Goal: Transaction & Acquisition: Download file/media

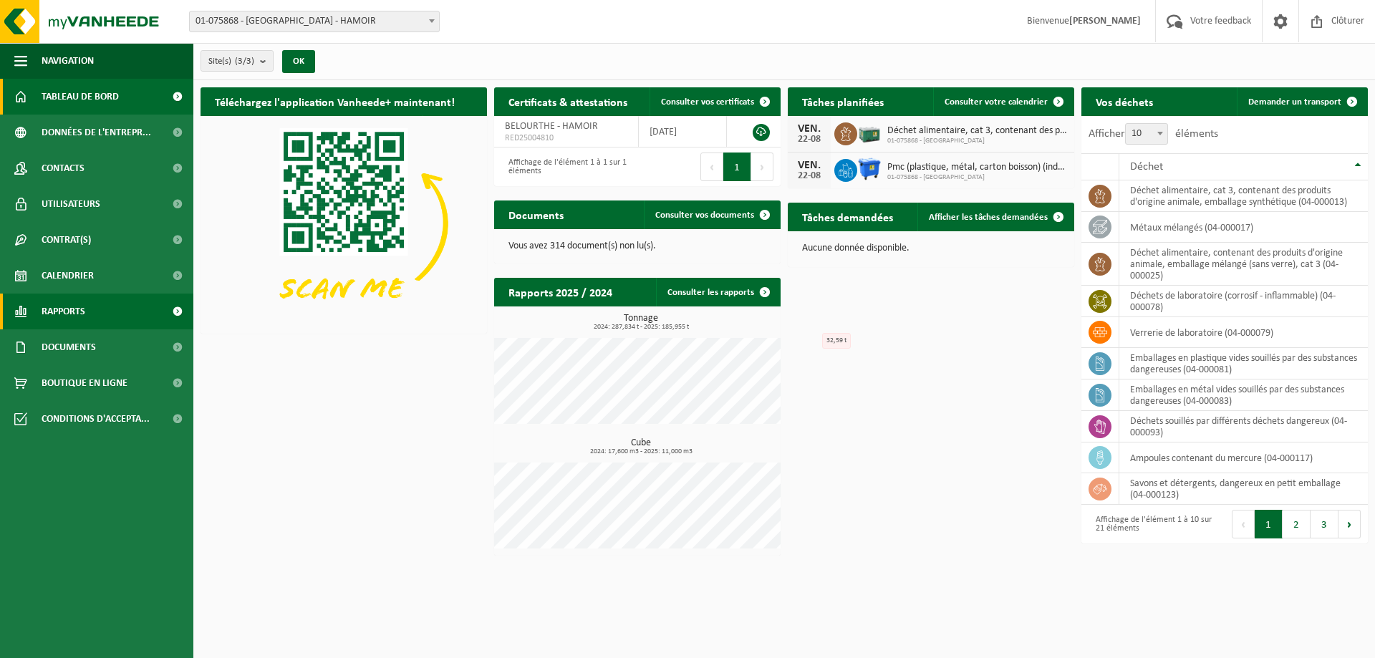
click at [138, 311] on link "Rapports" at bounding box center [96, 312] width 193 height 36
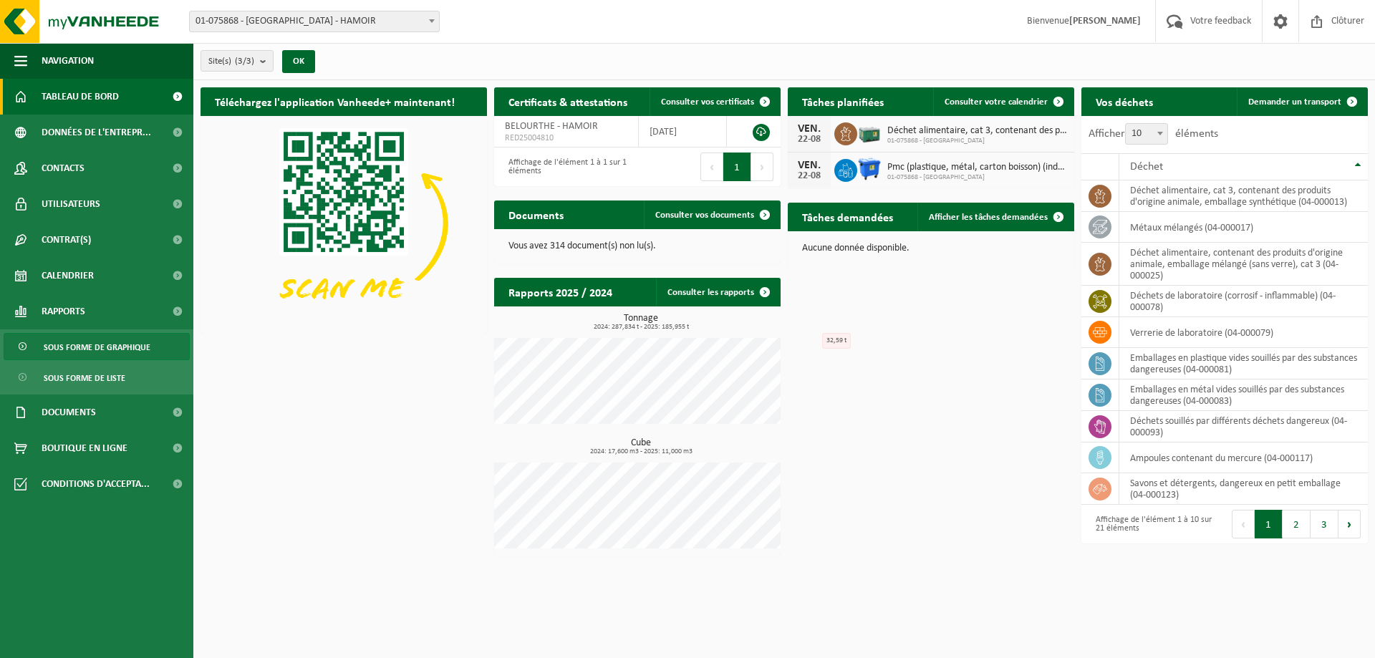
click at [130, 349] on span "Sous forme de graphique" at bounding box center [97, 347] width 107 height 27
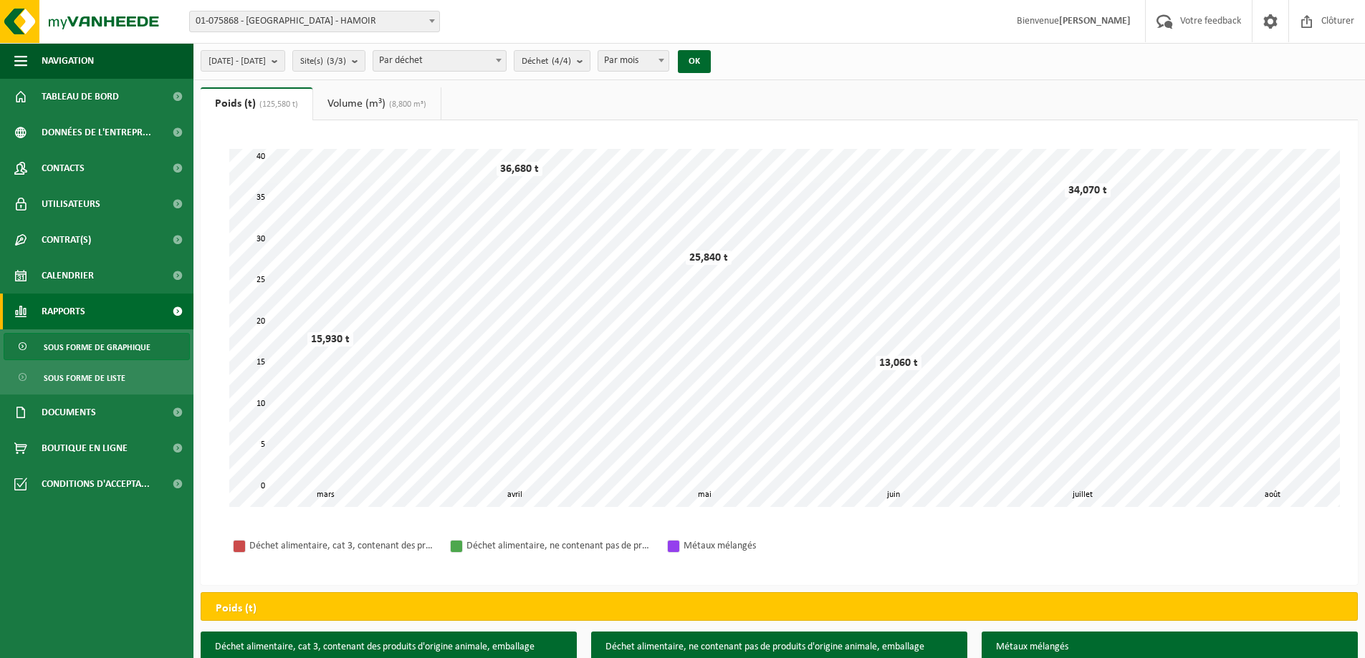
click at [378, 94] on link "Volume (m³) (8,800 m³)" at bounding box center [376, 103] width 127 height 33
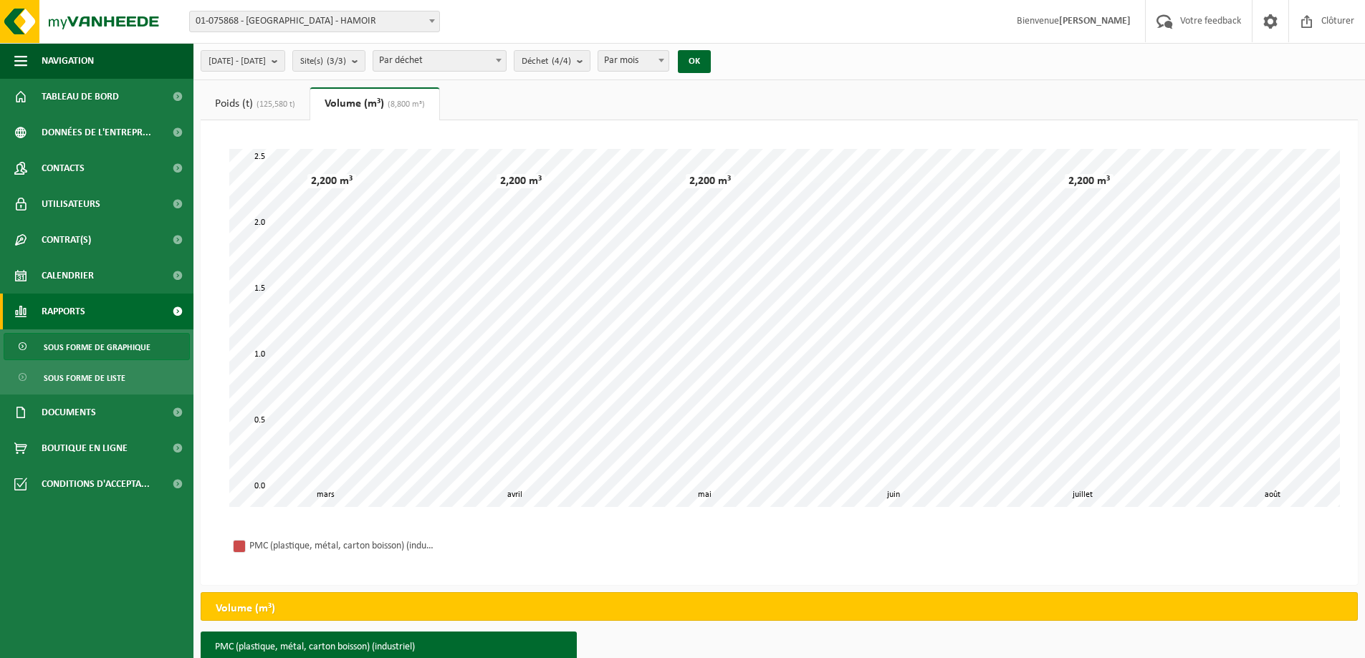
click at [236, 110] on link "Poids (t) (125,580 t)" at bounding box center [255, 103] width 109 height 33
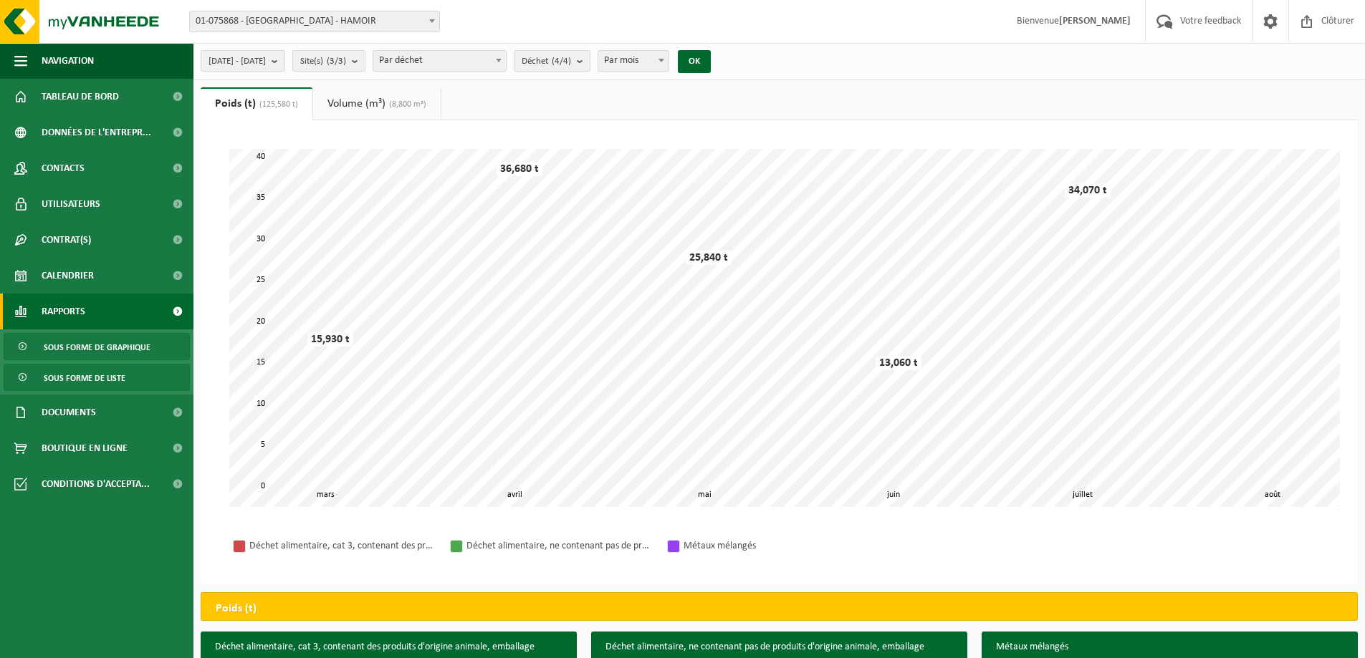
click at [97, 379] on span "Sous forme de liste" at bounding box center [85, 378] width 82 height 27
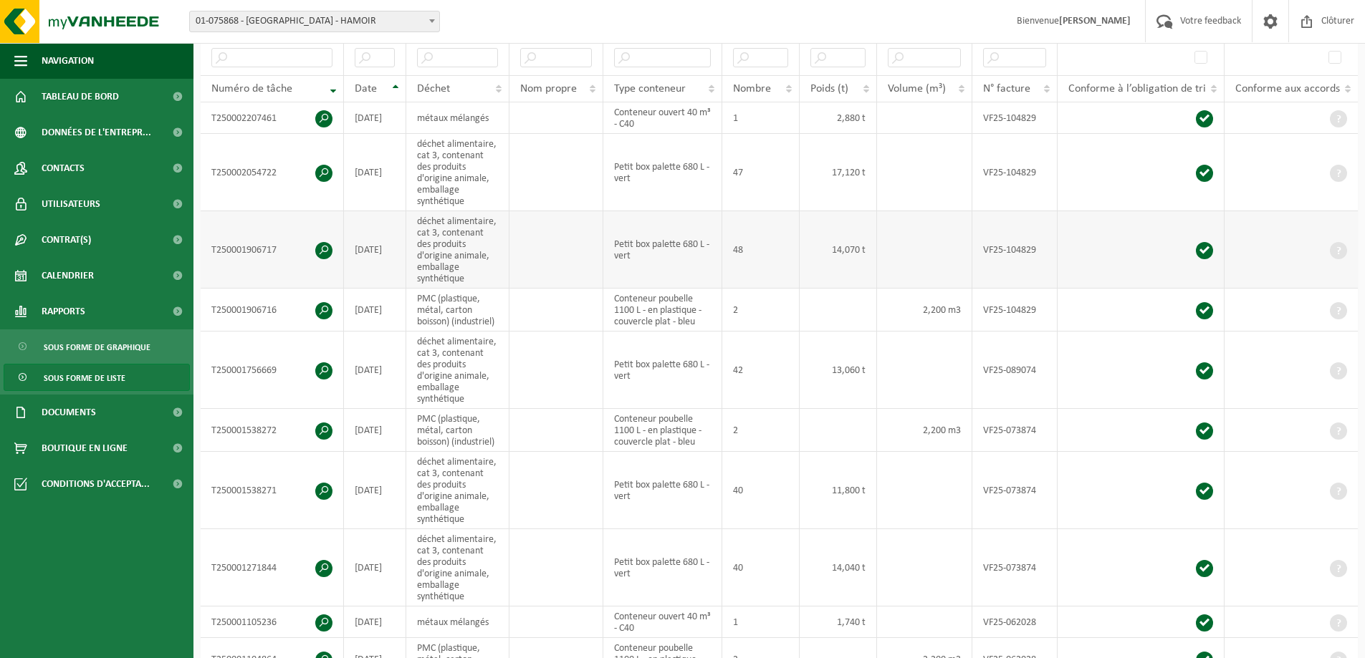
scroll to position [430, 0]
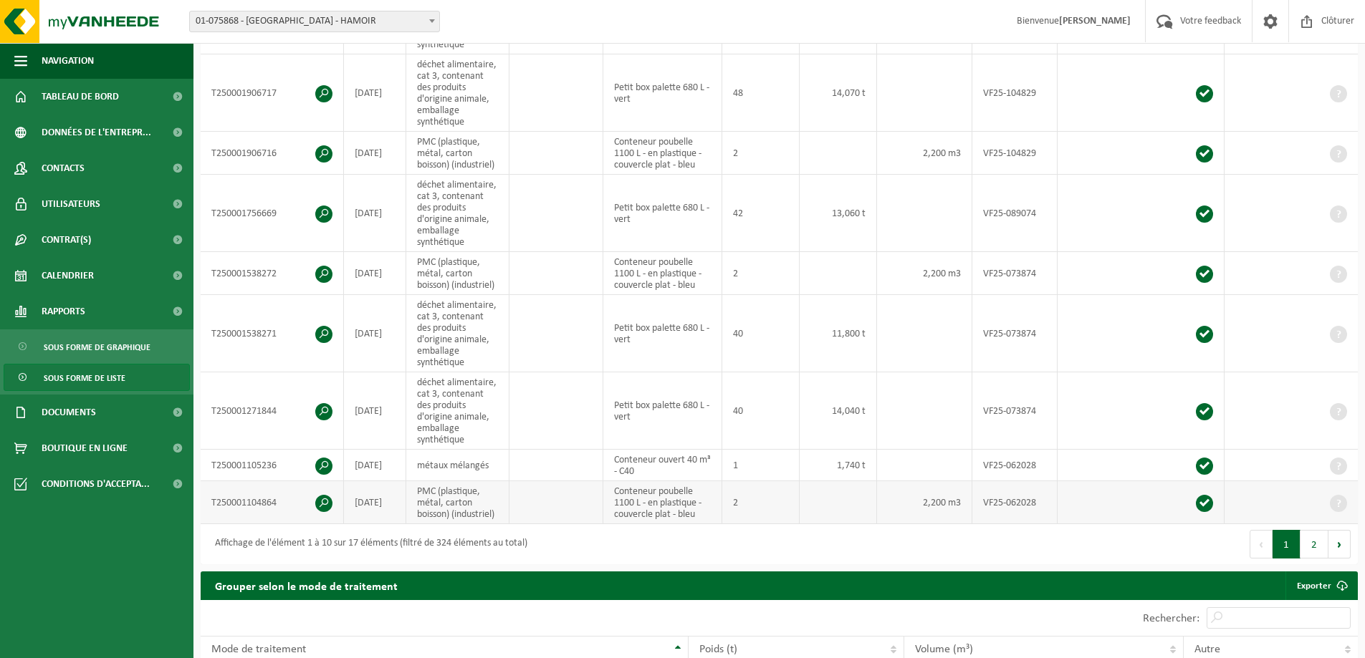
click at [403, 495] on td "[DATE]" at bounding box center [375, 502] width 62 height 43
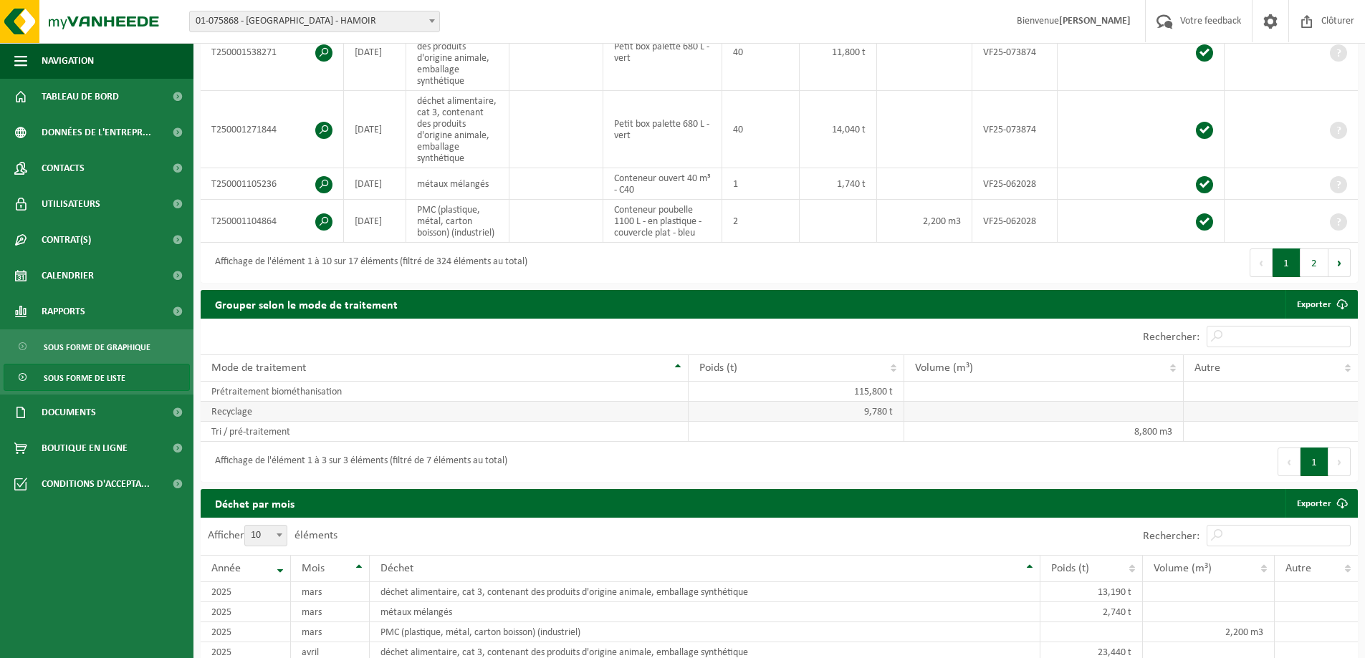
scroll to position [860, 0]
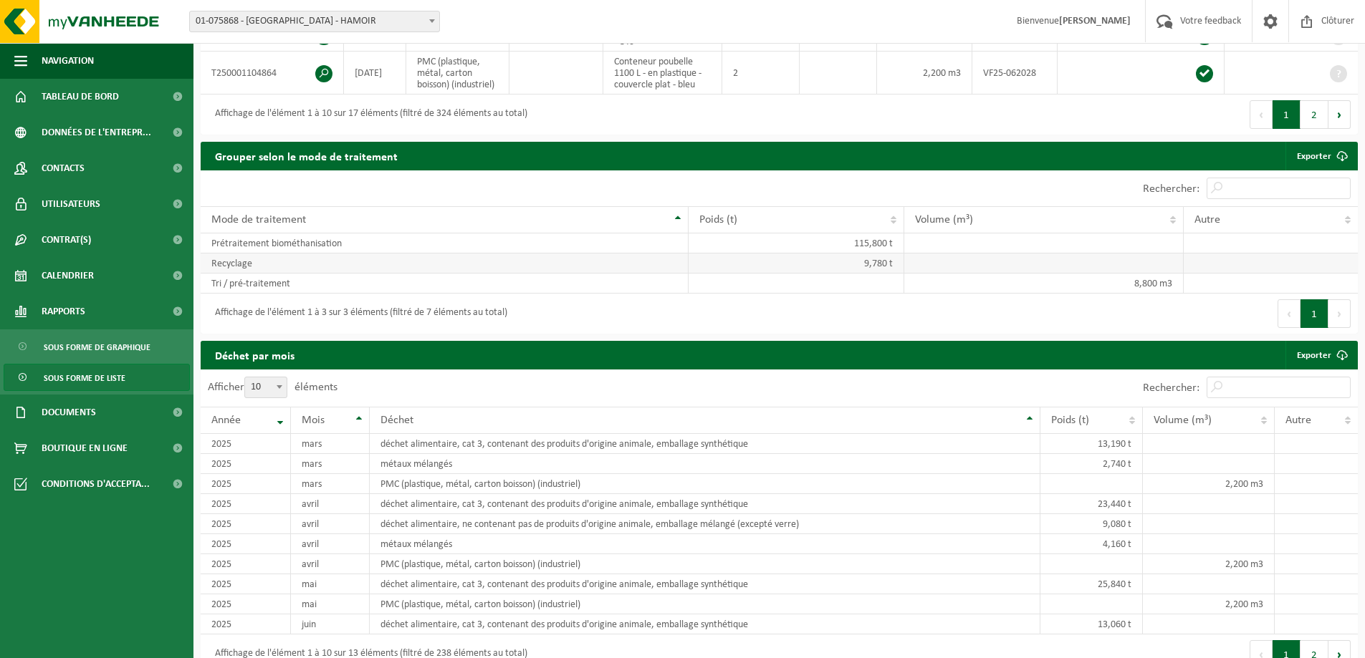
click at [759, 257] on td "9,780 t" at bounding box center [796, 264] width 216 height 20
click at [755, 276] on td at bounding box center [796, 284] width 216 height 20
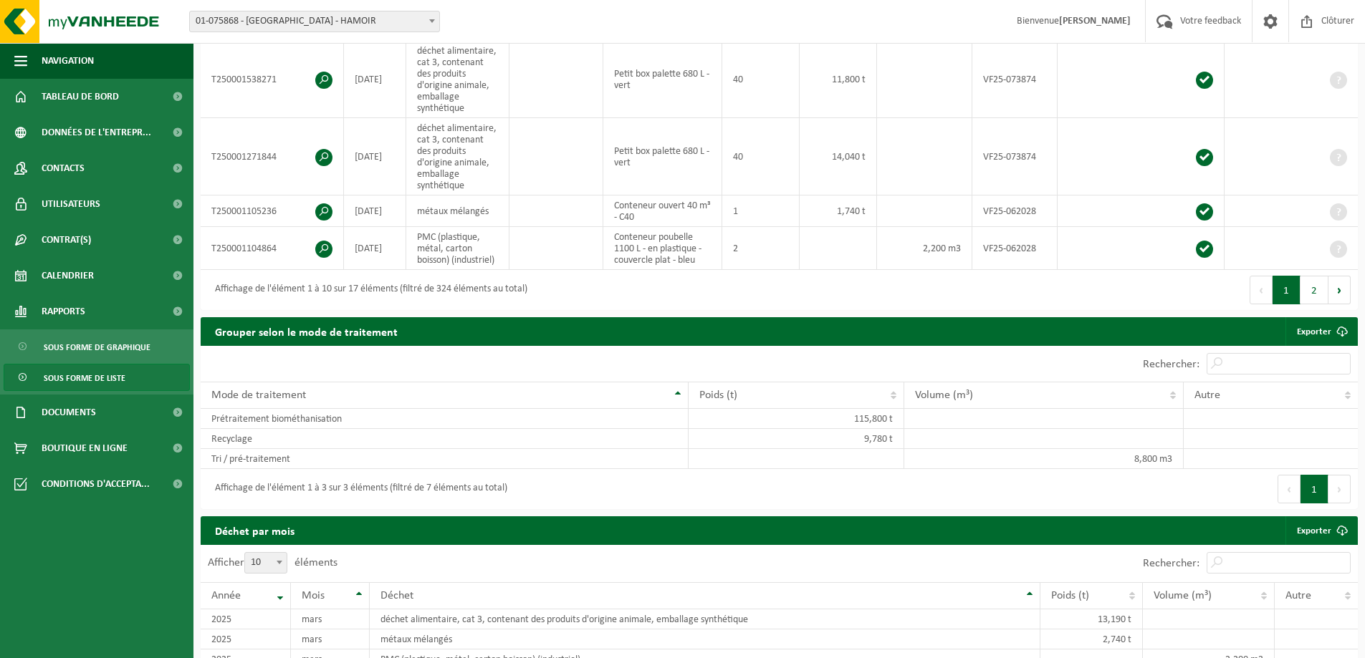
scroll to position [621, 0]
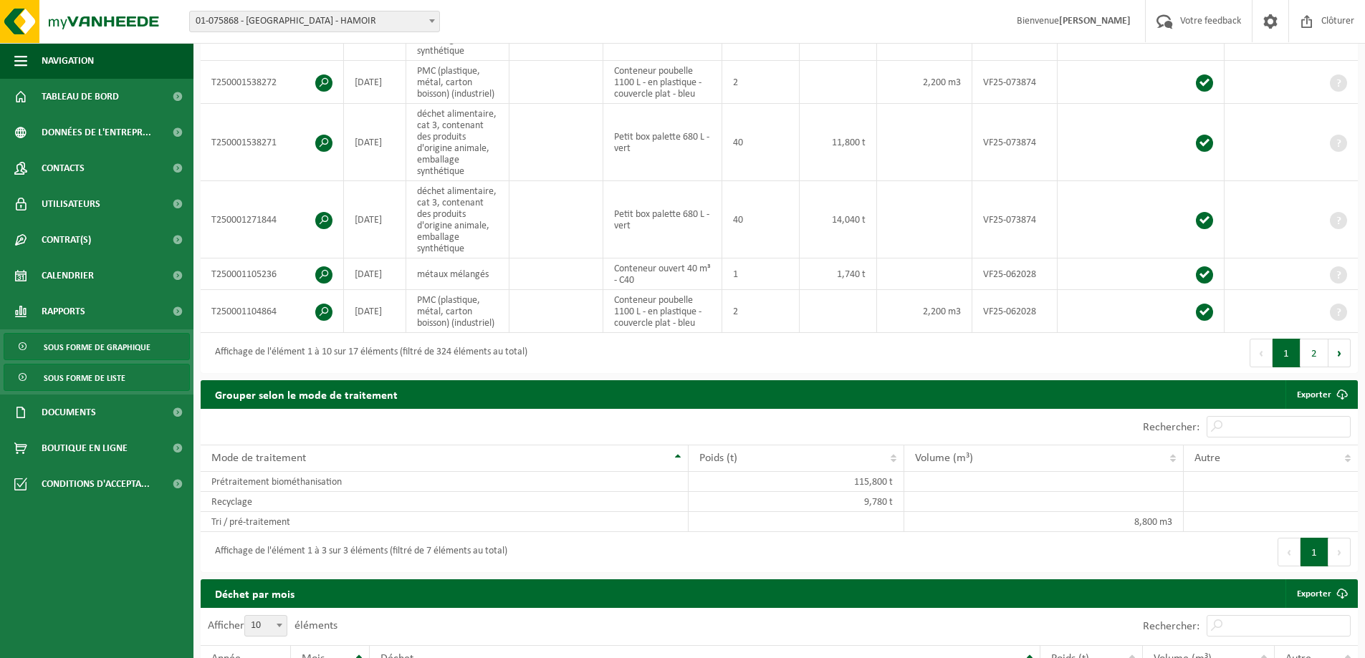
click at [100, 342] on span "Sous forme de graphique" at bounding box center [97, 347] width 107 height 27
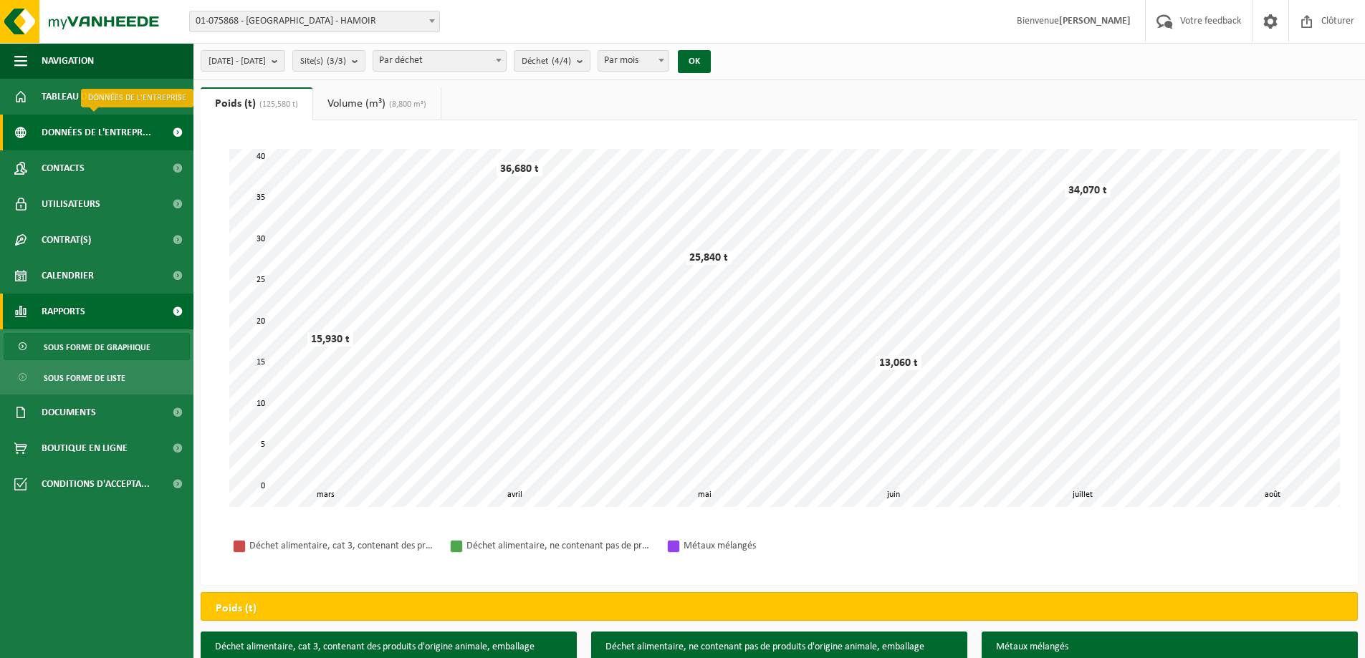
click at [105, 127] on span "Données de l'entrepr..." at bounding box center [97, 133] width 110 height 36
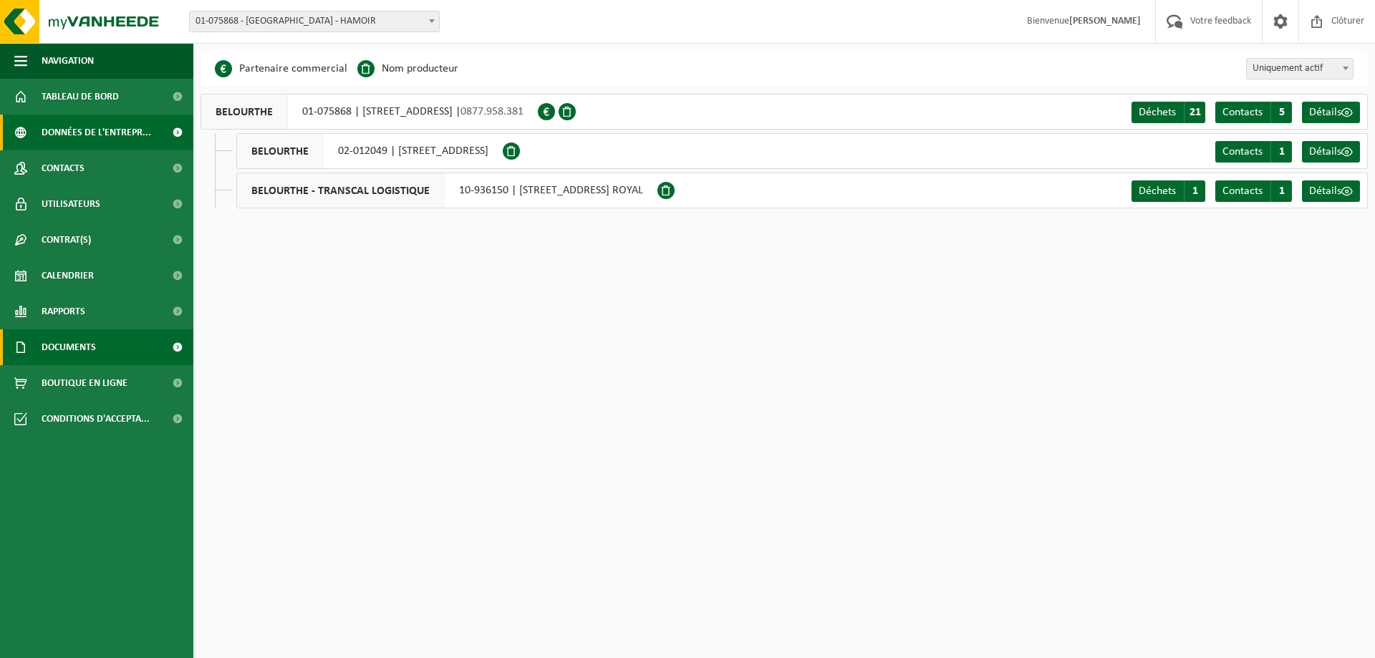
click at [99, 352] on link "Documents" at bounding box center [96, 347] width 193 height 36
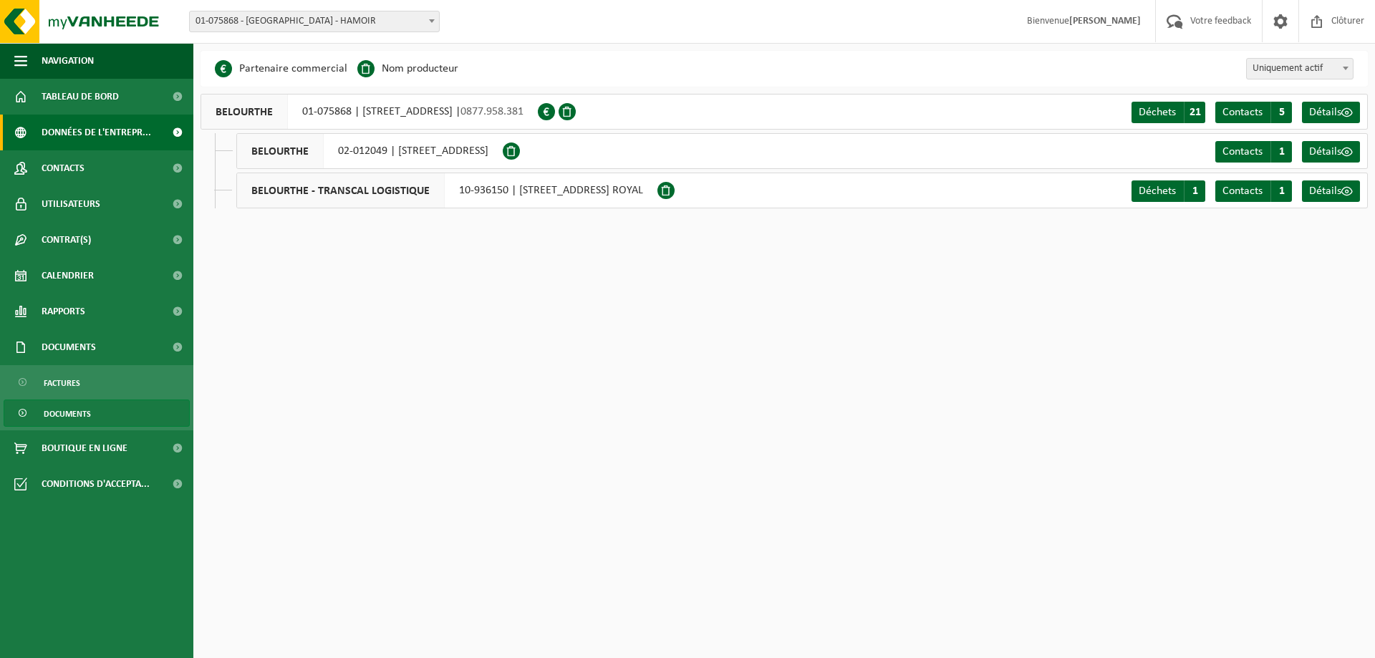
click at [99, 413] on link "Documents" at bounding box center [97, 413] width 186 height 27
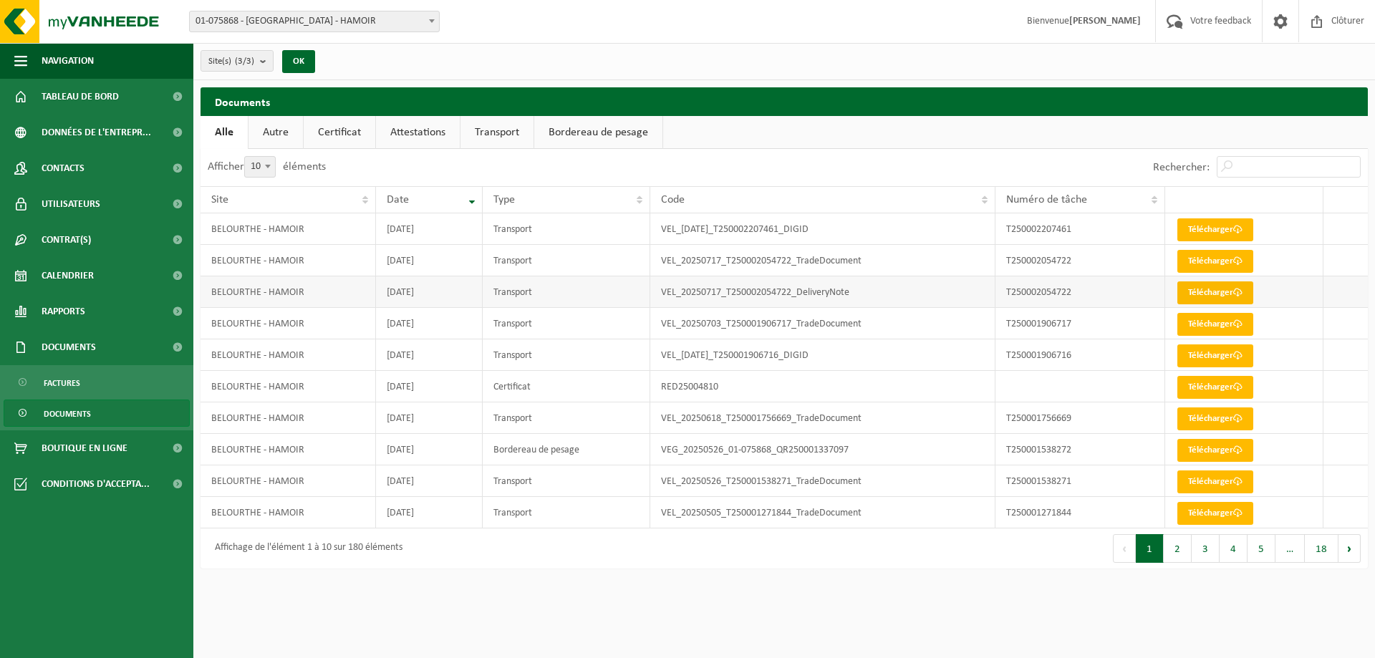
click at [1220, 297] on link "Télécharger" at bounding box center [1216, 292] width 76 height 23
click at [1201, 355] on link "Télécharger" at bounding box center [1216, 356] width 76 height 23
click at [1221, 456] on link "Télécharger" at bounding box center [1216, 450] width 76 height 23
click at [1006, 625] on html "Site: 01-075868 - BELOURTHE - HAMOIR 02-012049 - BELOURTHE - MILMORT 10-936150 …" at bounding box center [687, 329] width 1375 height 658
click at [1168, 548] on button "2" at bounding box center [1178, 548] width 28 height 29
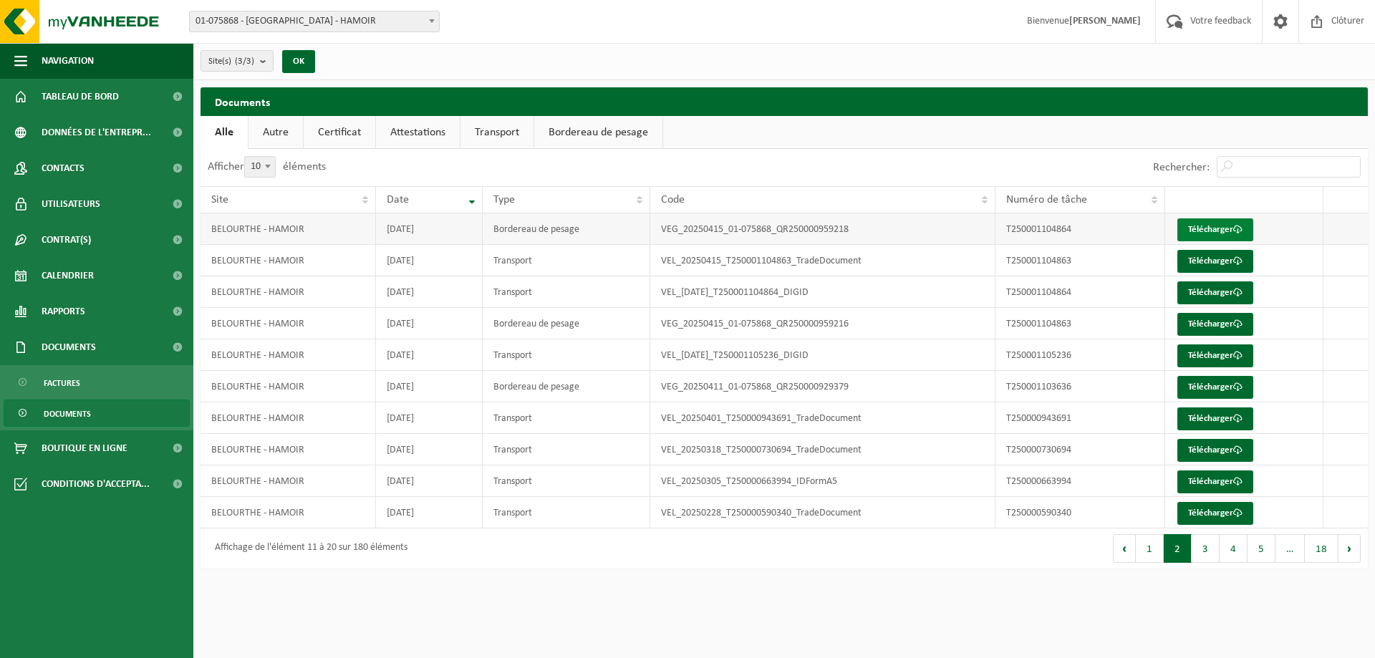
click at [1219, 226] on link "Télécharger" at bounding box center [1216, 229] width 76 height 23
click at [1202, 324] on link "Télécharger" at bounding box center [1216, 324] width 76 height 23
click at [1209, 547] on button "3" at bounding box center [1206, 548] width 28 height 29
click at [1183, 552] on button "2" at bounding box center [1178, 548] width 28 height 29
click at [1191, 387] on link "Télécharger" at bounding box center [1216, 387] width 76 height 23
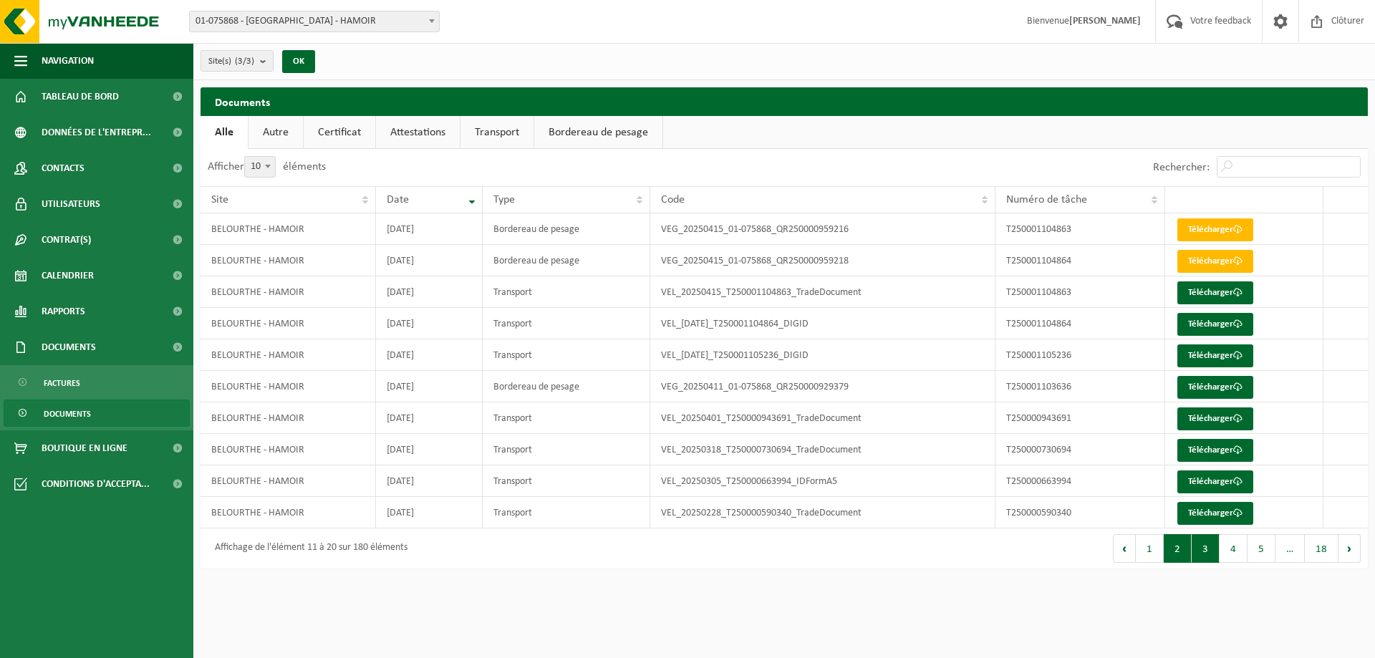
click at [1208, 552] on button "3" at bounding box center [1206, 548] width 28 height 29
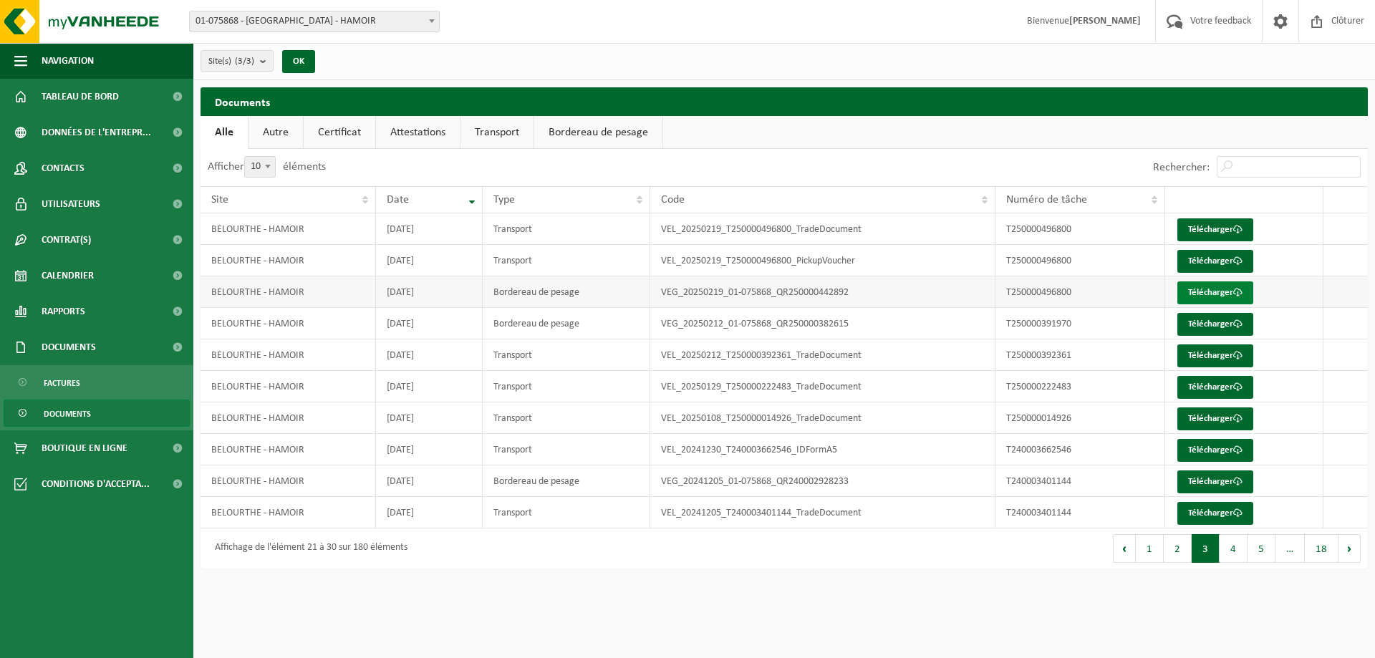
click at [1208, 291] on link "Télécharger" at bounding box center [1216, 292] width 76 height 23
click at [1224, 327] on link "Télécharger" at bounding box center [1216, 324] width 76 height 23
click at [112, 308] on link "Rapports" at bounding box center [96, 312] width 193 height 36
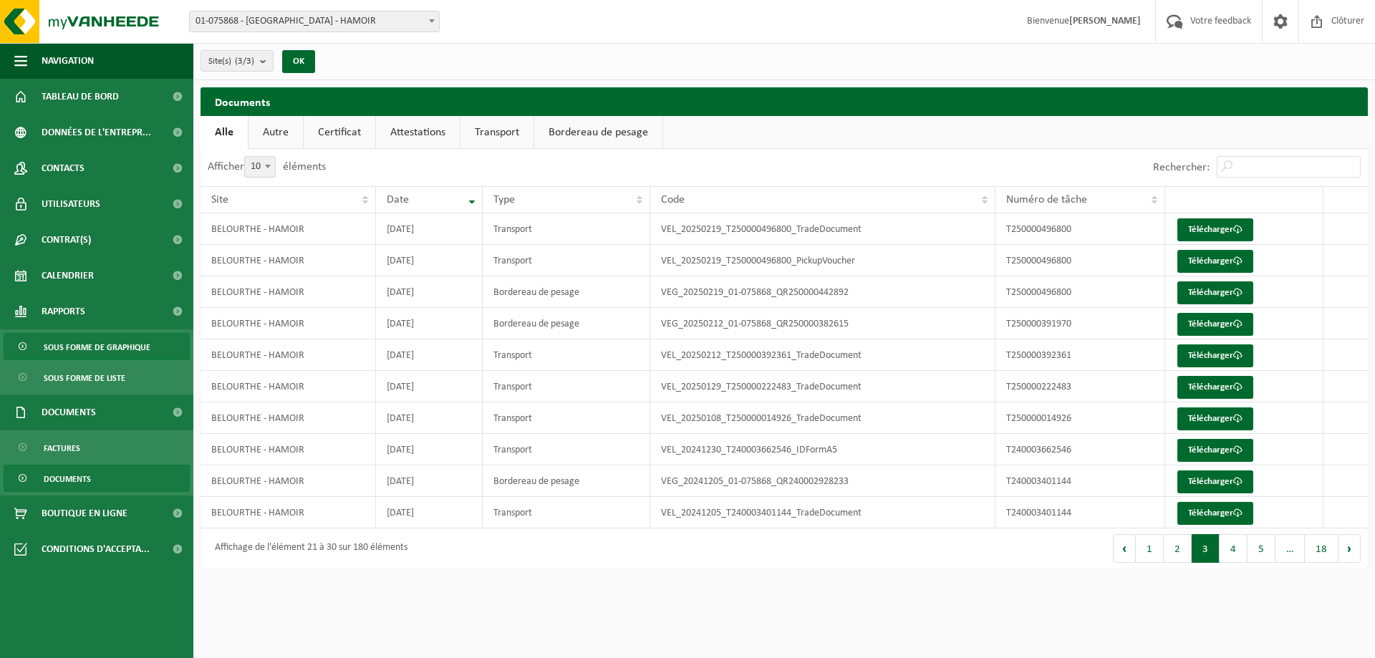
click at [121, 345] on span "Sous forme de graphique" at bounding box center [97, 347] width 107 height 27
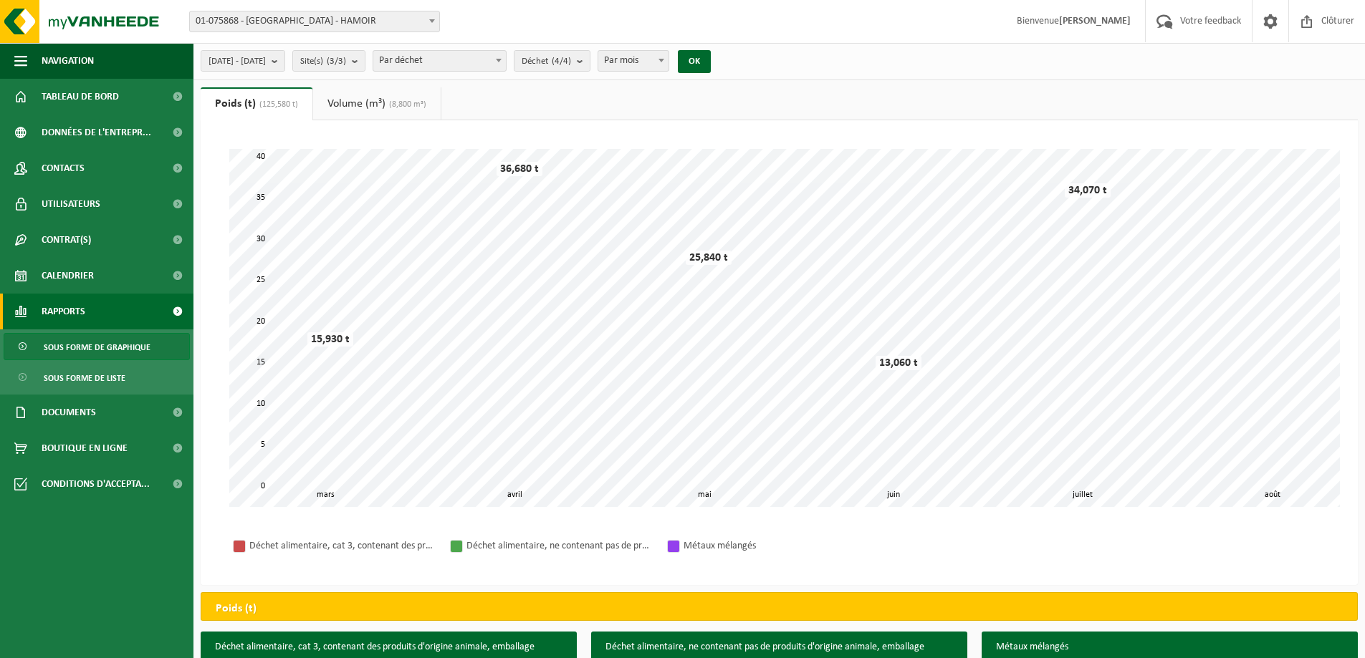
click at [383, 110] on link "Volume (m³) (8,800 m³)" at bounding box center [376, 103] width 127 height 33
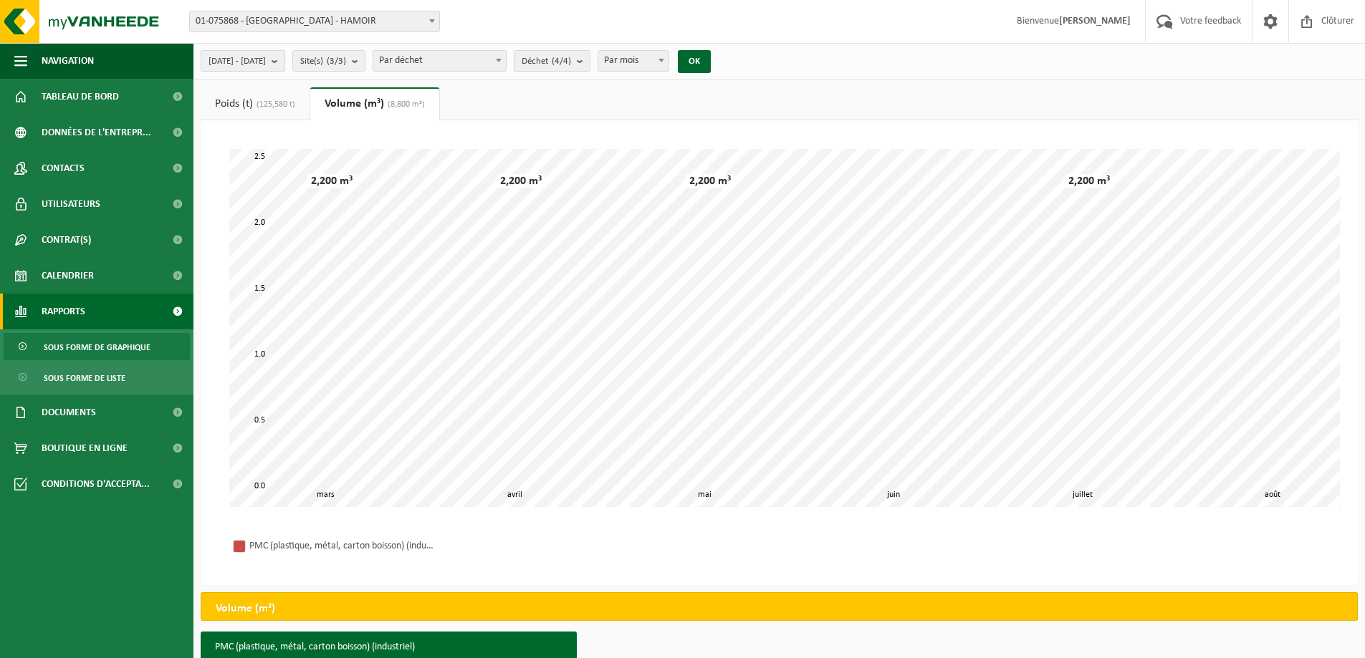
click at [285, 61] on button "2025-03-01 - 2025-08-22" at bounding box center [243, 60] width 85 height 21
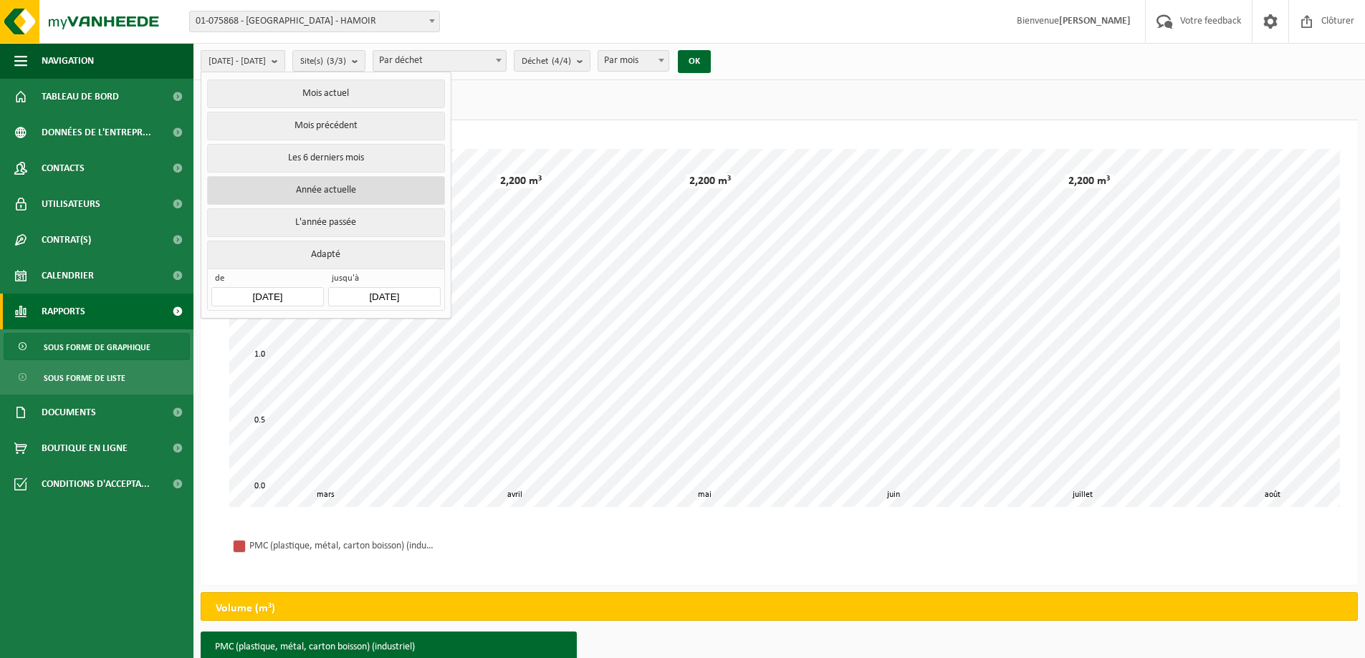
click at [340, 185] on button "Année actuelle" at bounding box center [325, 190] width 237 height 29
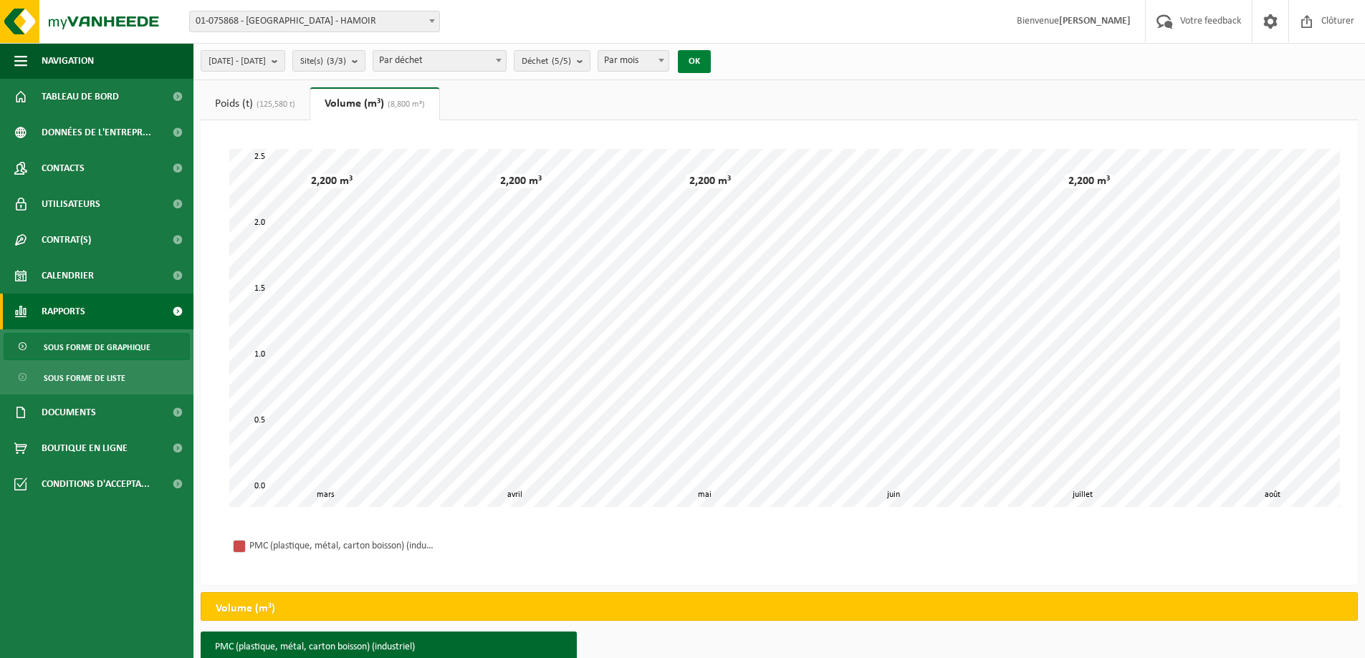
click at [711, 55] on button "OK" at bounding box center [694, 61] width 33 height 23
click at [285, 63] on button "[DATE] - [DATE]" at bounding box center [243, 60] width 85 height 21
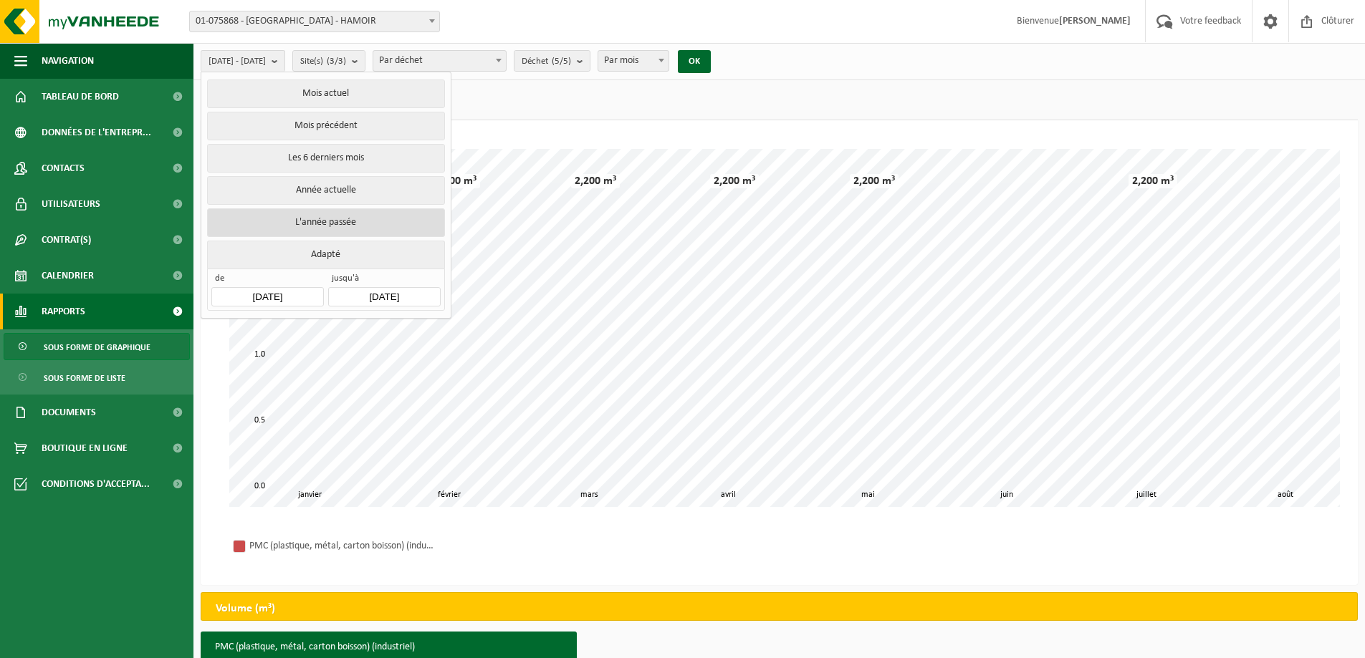
click at [367, 220] on button "L'année passée" at bounding box center [325, 222] width 237 height 29
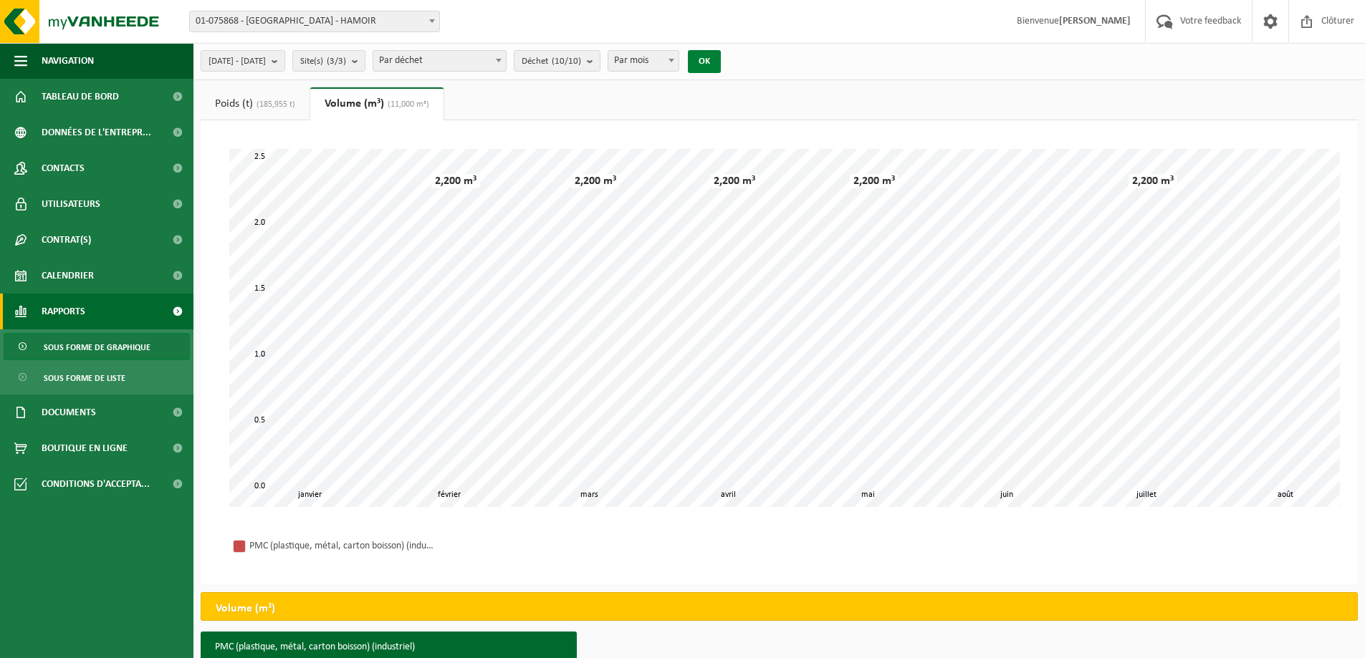
click at [721, 69] on button "OK" at bounding box center [704, 61] width 33 height 23
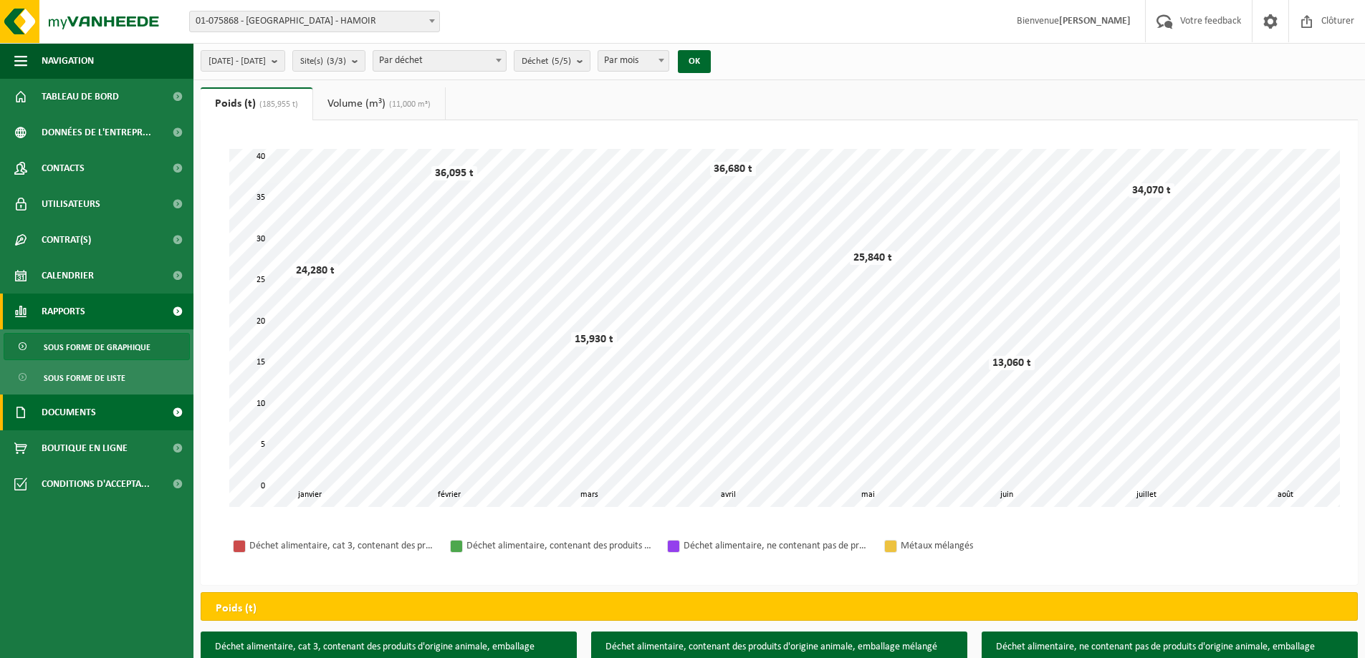
click at [139, 405] on link "Documents" at bounding box center [96, 413] width 193 height 36
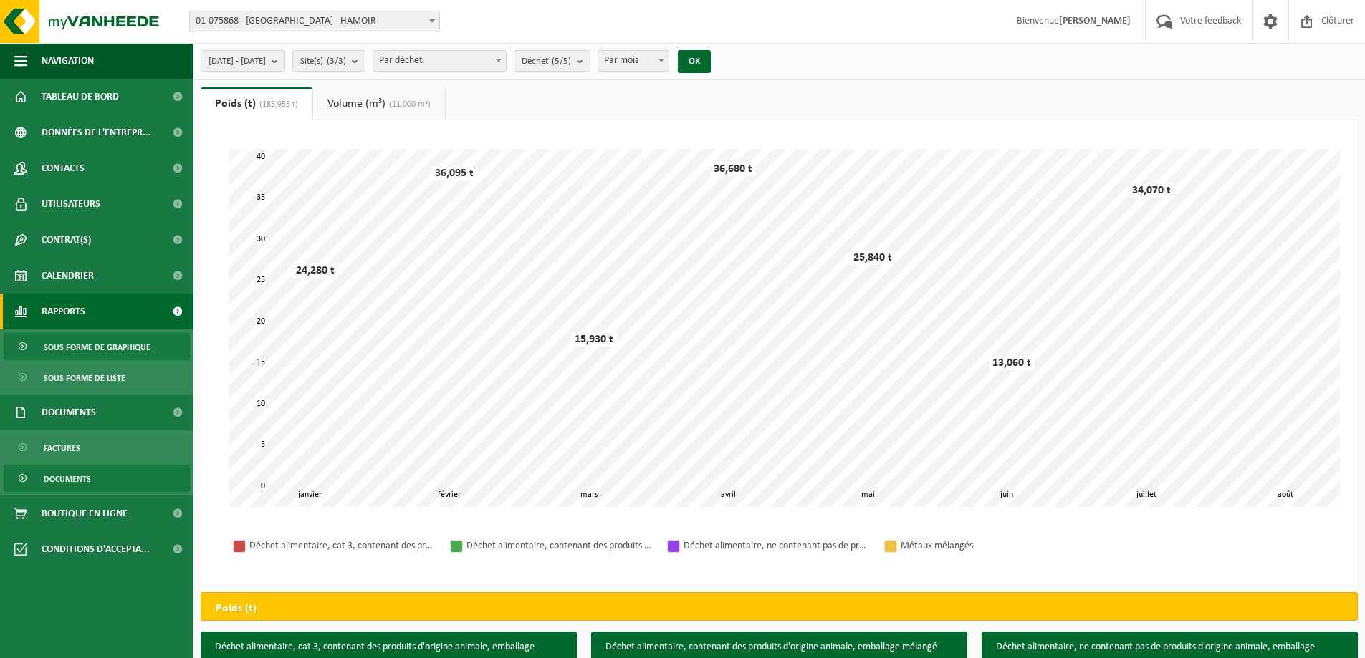
click at [120, 473] on link "Documents" at bounding box center [97, 478] width 186 height 27
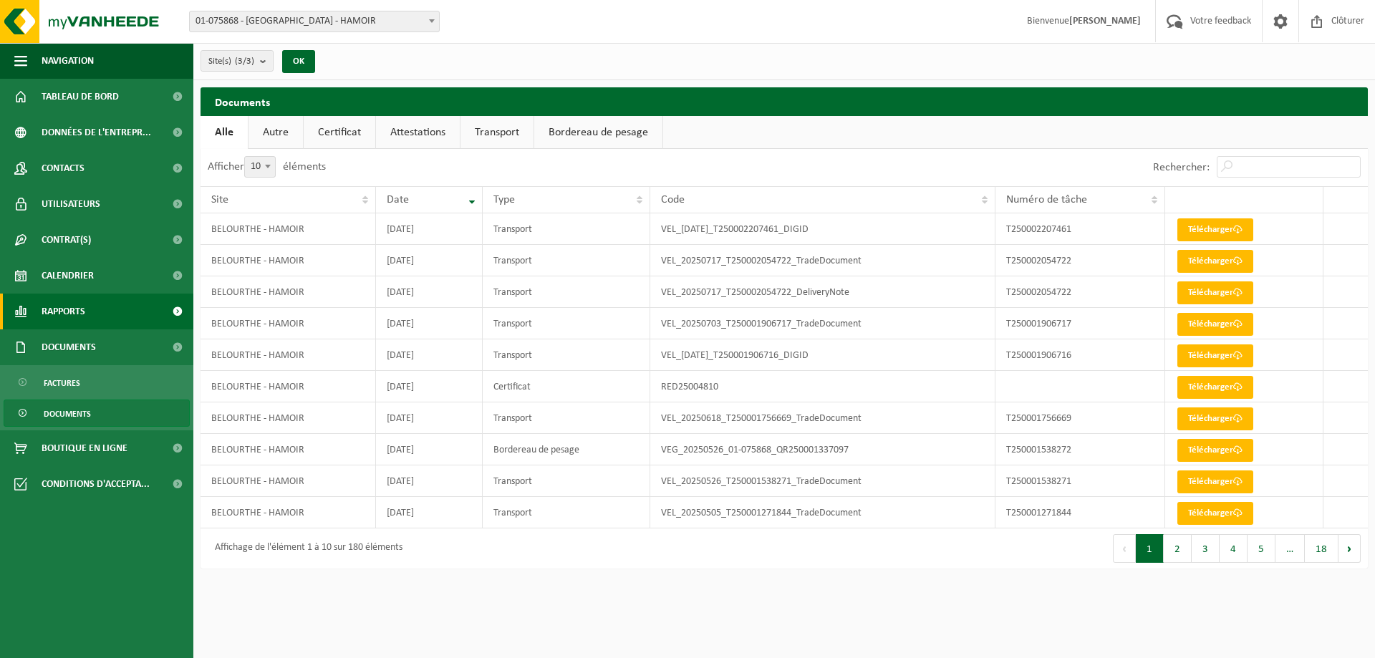
click at [74, 301] on span "Rapports" at bounding box center [64, 312] width 44 height 36
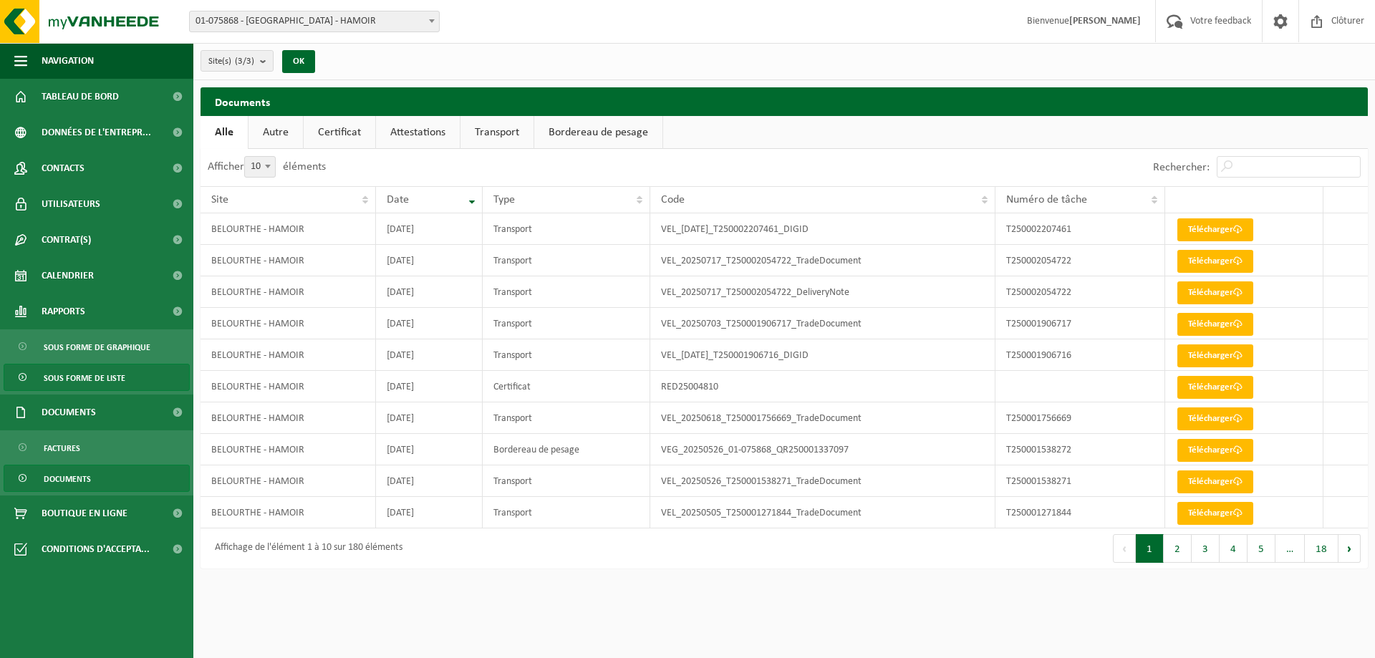
click at [107, 368] on span "Sous forme de liste" at bounding box center [85, 378] width 82 height 27
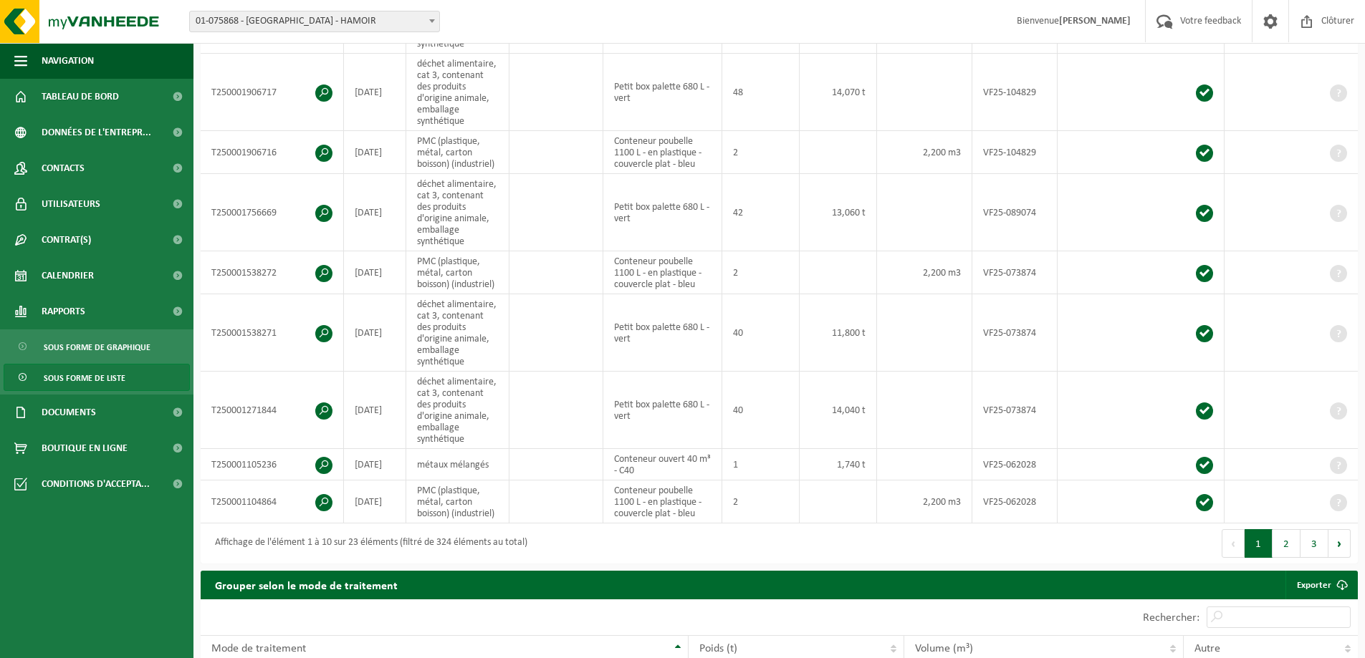
scroll to position [287, 0]
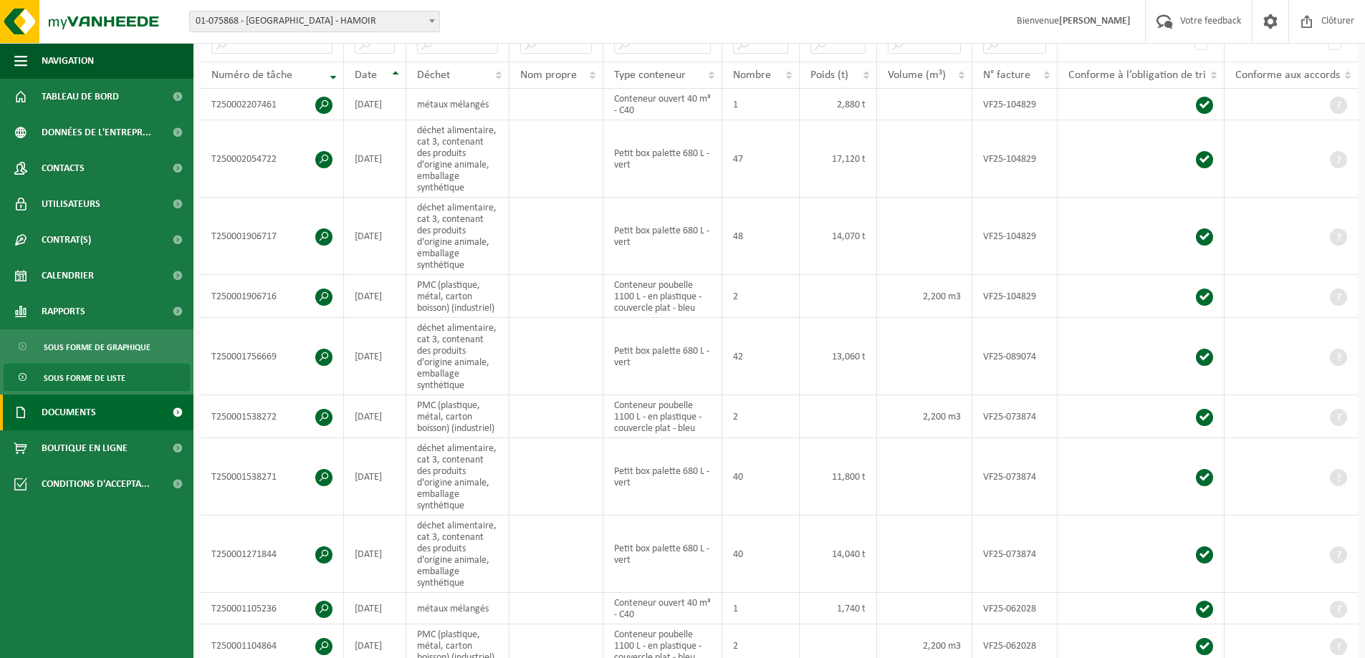
click at [95, 403] on span "Documents" at bounding box center [69, 413] width 54 height 36
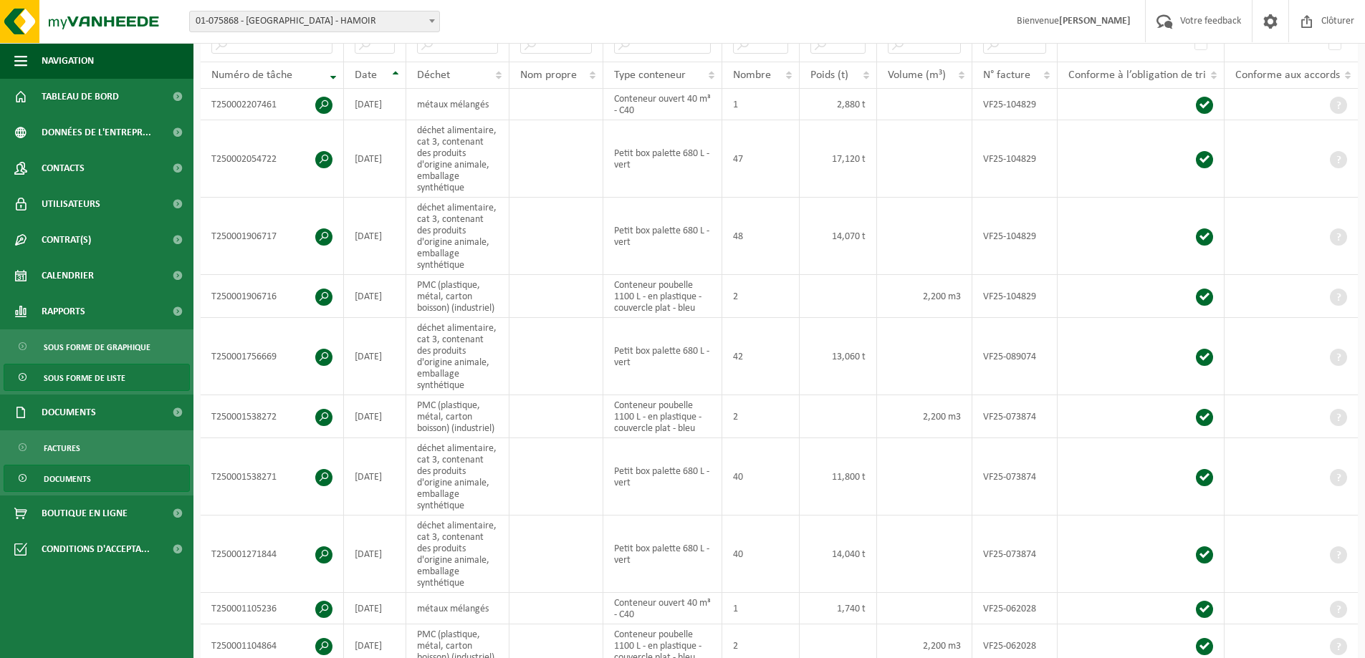
click at [125, 476] on link "Documents" at bounding box center [97, 478] width 186 height 27
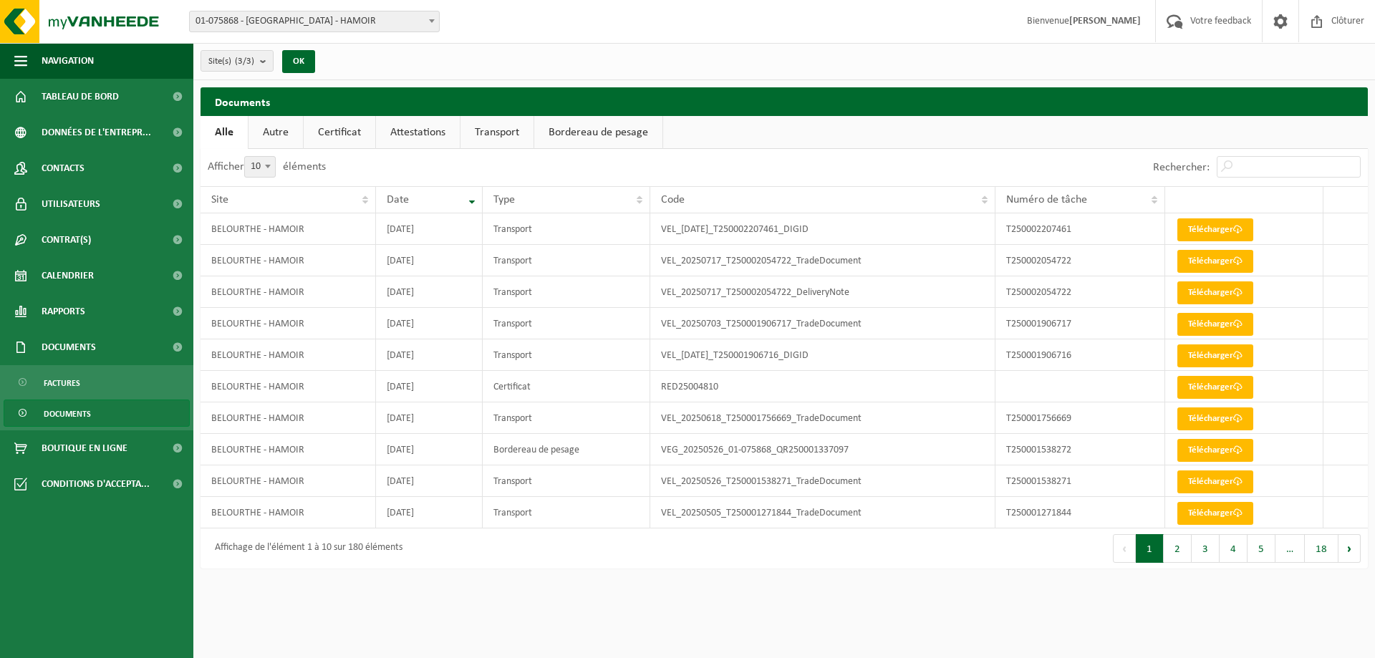
click at [575, 137] on link "Bordereau de pesage" at bounding box center [598, 132] width 128 height 33
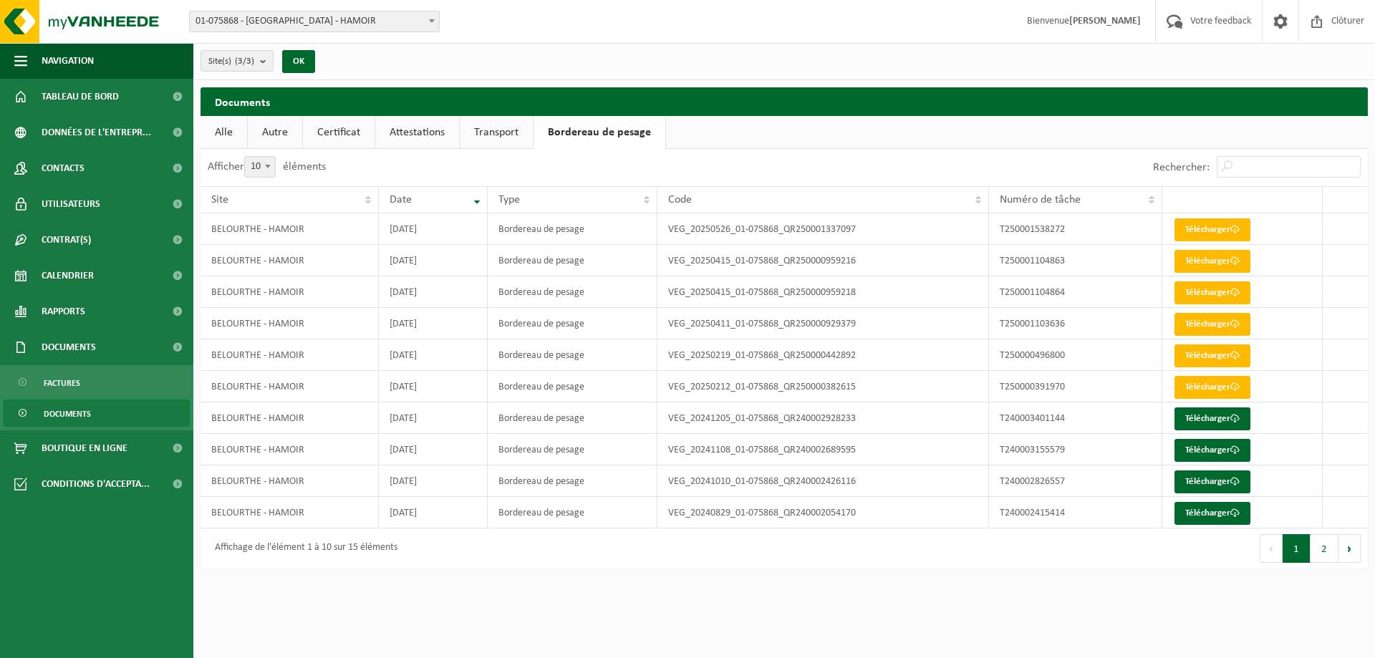
click at [221, 138] on link "Alle" at bounding box center [224, 132] width 47 height 33
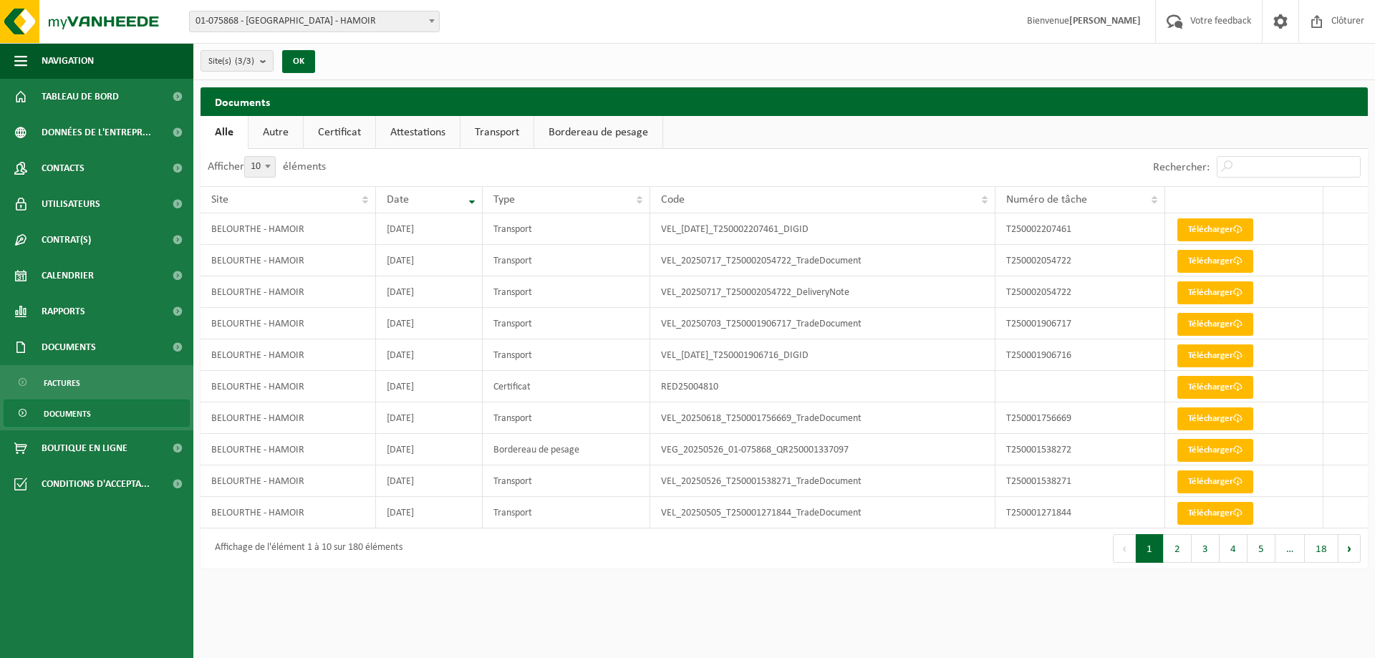
click at [584, 117] on link "Bordereau de pesage" at bounding box center [598, 132] width 128 height 33
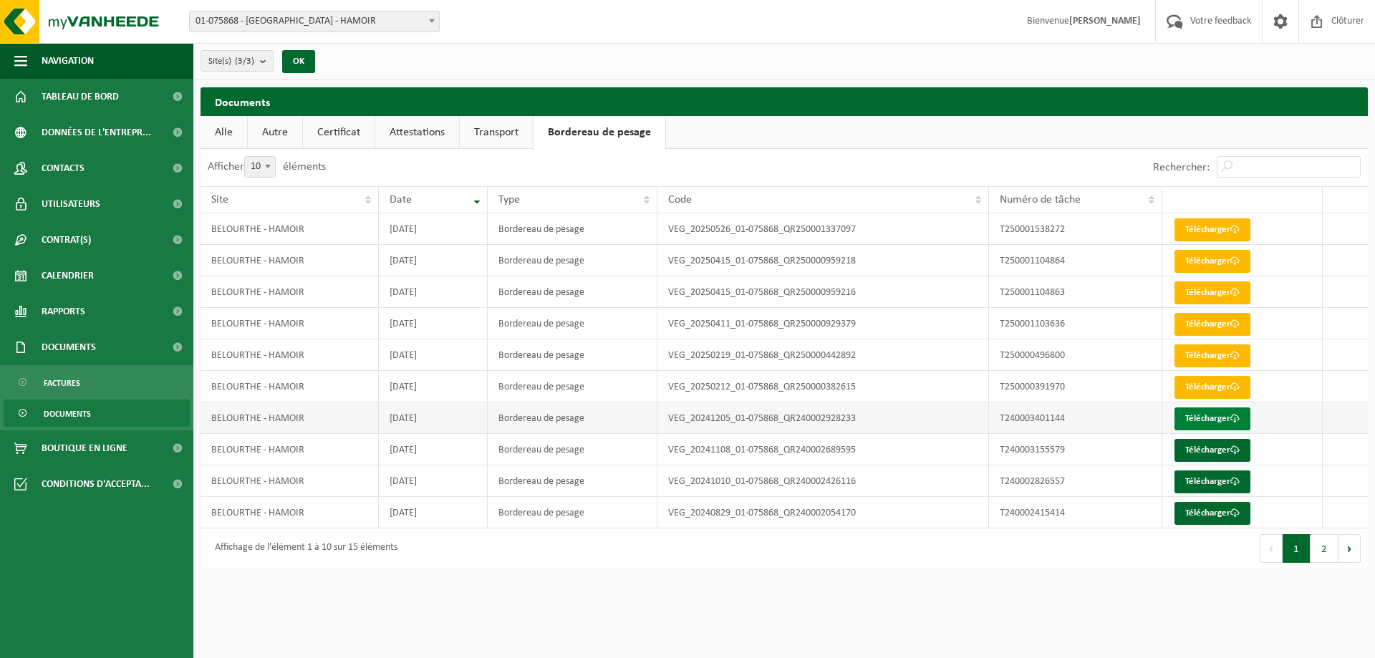
click at [1211, 418] on link "Télécharger" at bounding box center [1213, 419] width 76 height 23
click at [1226, 451] on link "Télécharger" at bounding box center [1213, 450] width 76 height 23
click at [1203, 478] on link "Télécharger" at bounding box center [1213, 482] width 76 height 23
click at [1218, 508] on link "Télécharger" at bounding box center [1213, 513] width 76 height 23
click at [1319, 549] on button "2" at bounding box center [1325, 548] width 28 height 29
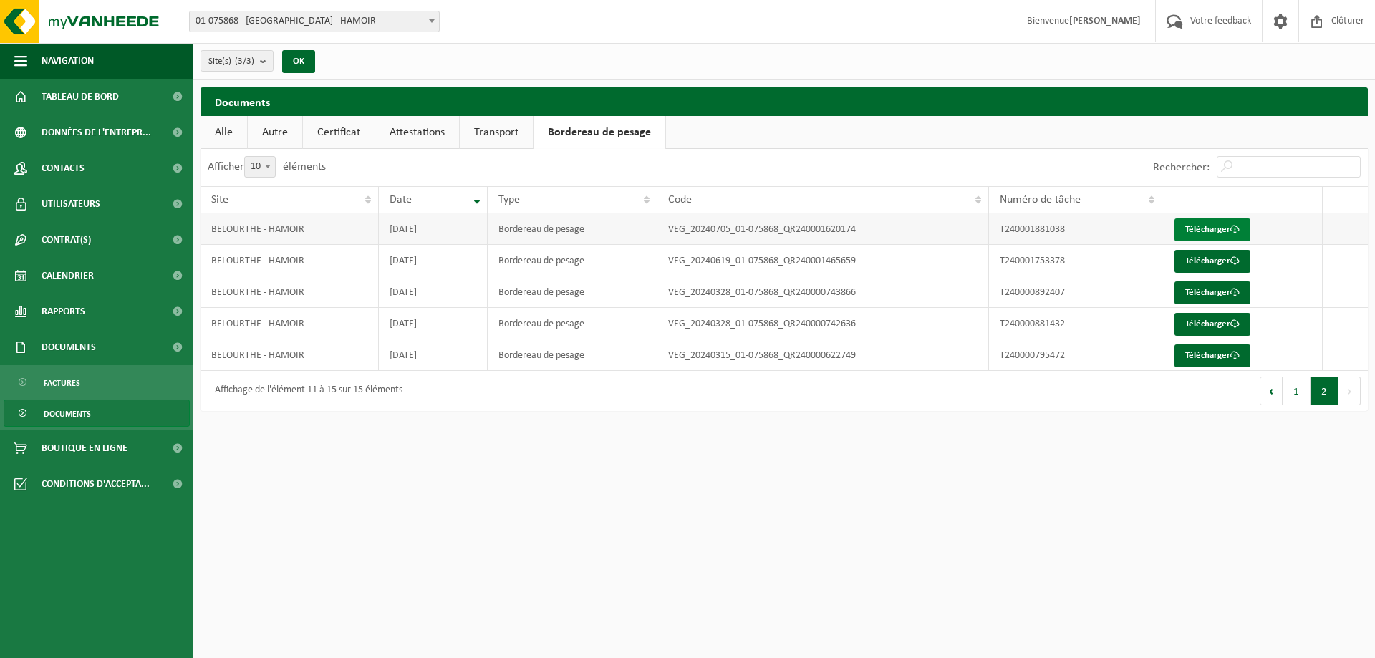
click at [1227, 233] on link "Télécharger" at bounding box center [1213, 229] width 76 height 23
click at [1203, 262] on link "Télécharger" at bounding box center [1213, 261] width 76 height 23
click at [1216, 294] on link "Télécharger" at bounding box center [1213, 292] width 76 height 23
click at [1204, 327] on link "Télécharger" at bounding box center [1213, 324] width 76 height 23
click at [1218, 345] on link "Télécharger" at bounding box center [1213, 356] width 76 height 23
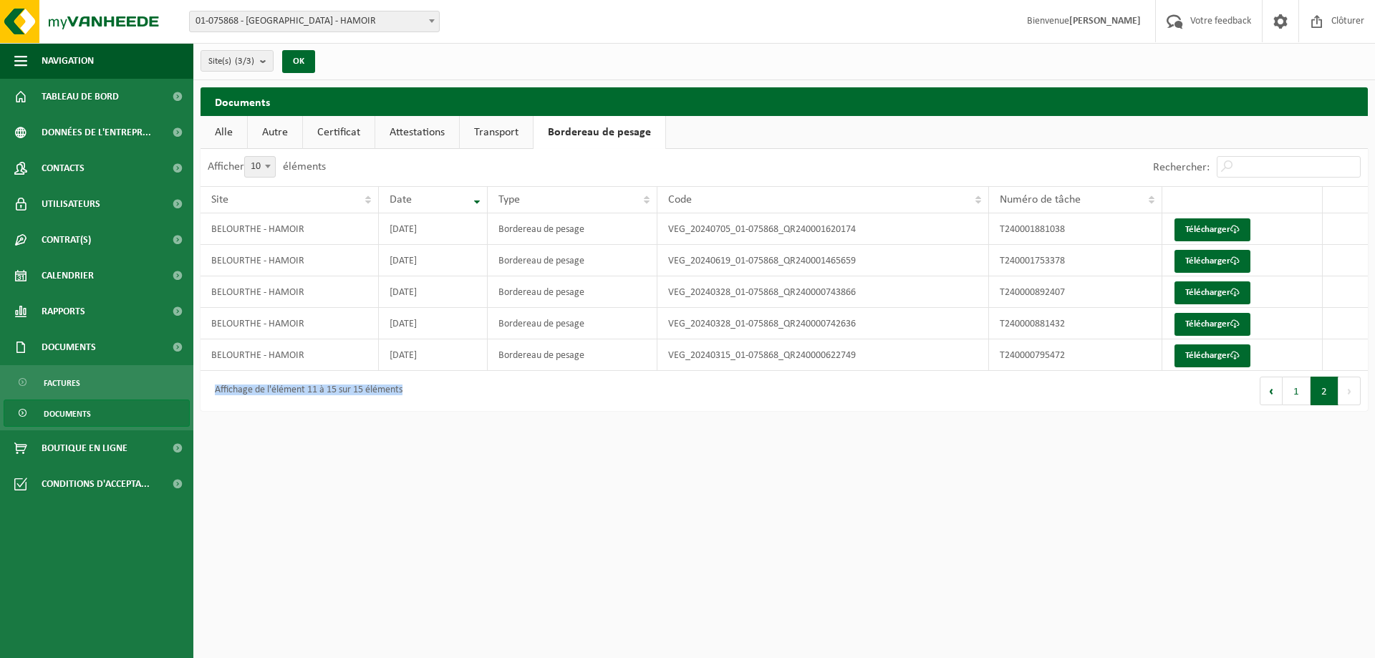
drag, startPoint x: 404, startPoint y: 388, endPoint x: 211, endPoint y: 397, distance: 192.9
click at [211, 397] on div "Affichage de l'élément 11 à 15 sur 15 éléments" at bounding box center [305, 391] width 195 height 26
click at [479, 393] on div "Affichage de l'élément 11 à 15 sur 15 éléments" at bounding box center [493, 391] width 584 height 40
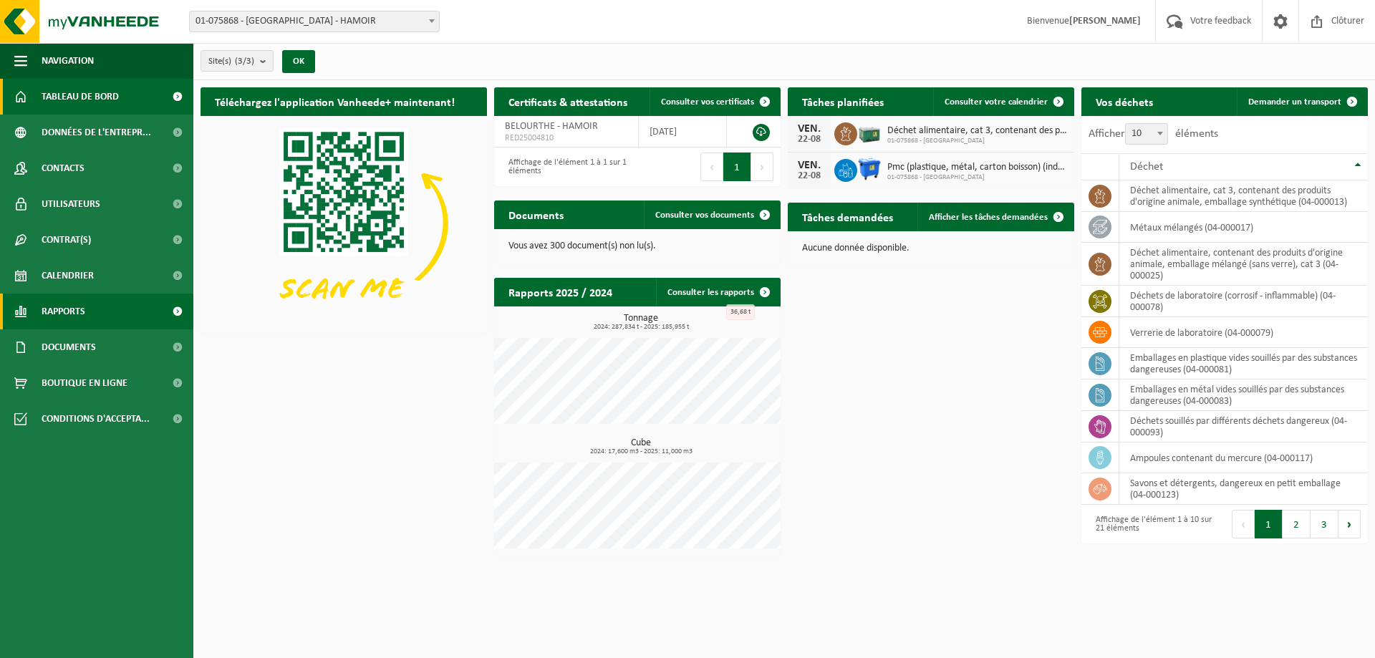
click at [117, 314] on link "Rapports" at bounding box center [96, 312] width 193 height 36
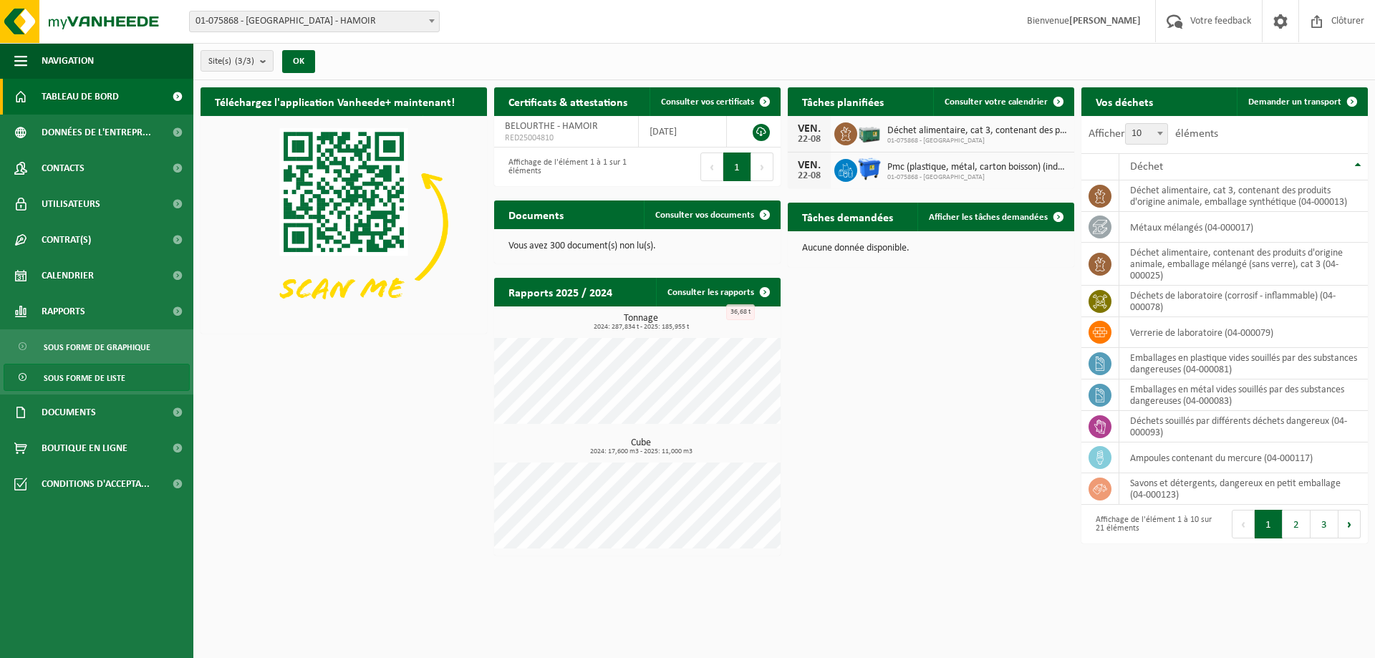
click at [119, 377] on span "Sous forme de liste" at bounding box center [85, 378] width 82 height 27
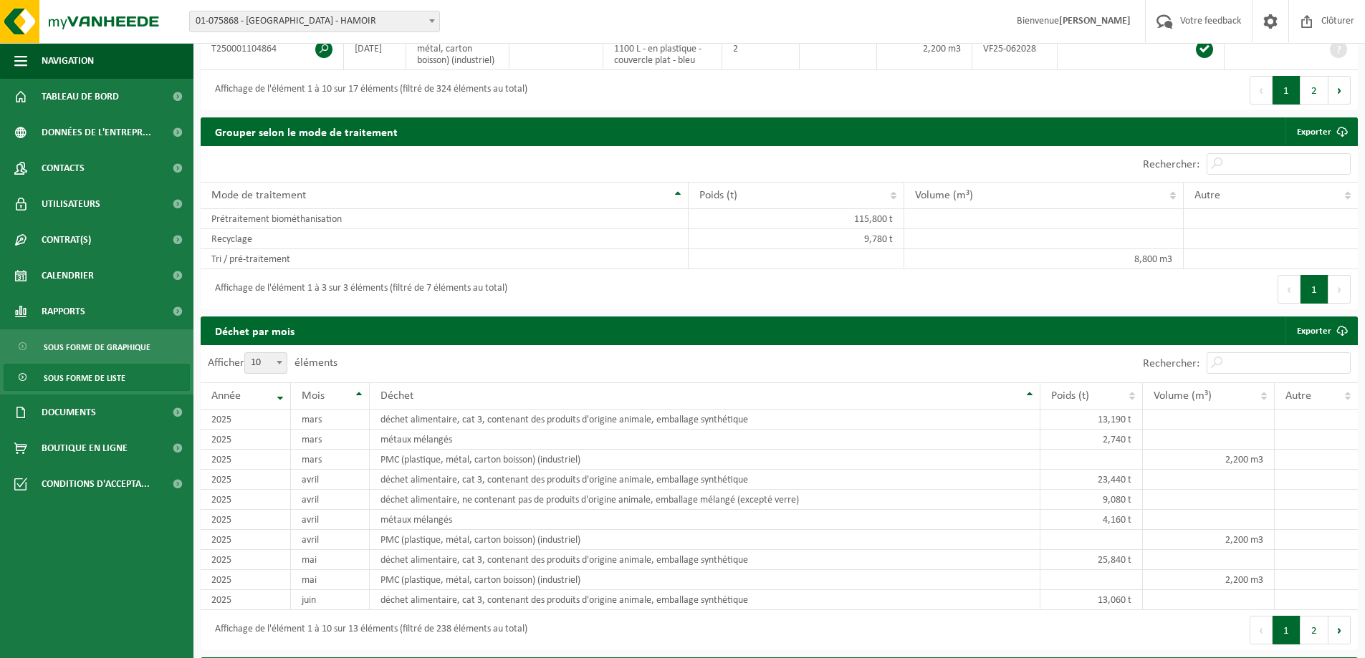
scroll to position [860, 0]
